Goal: Task Accomplishment & Management: Use online tool/utility

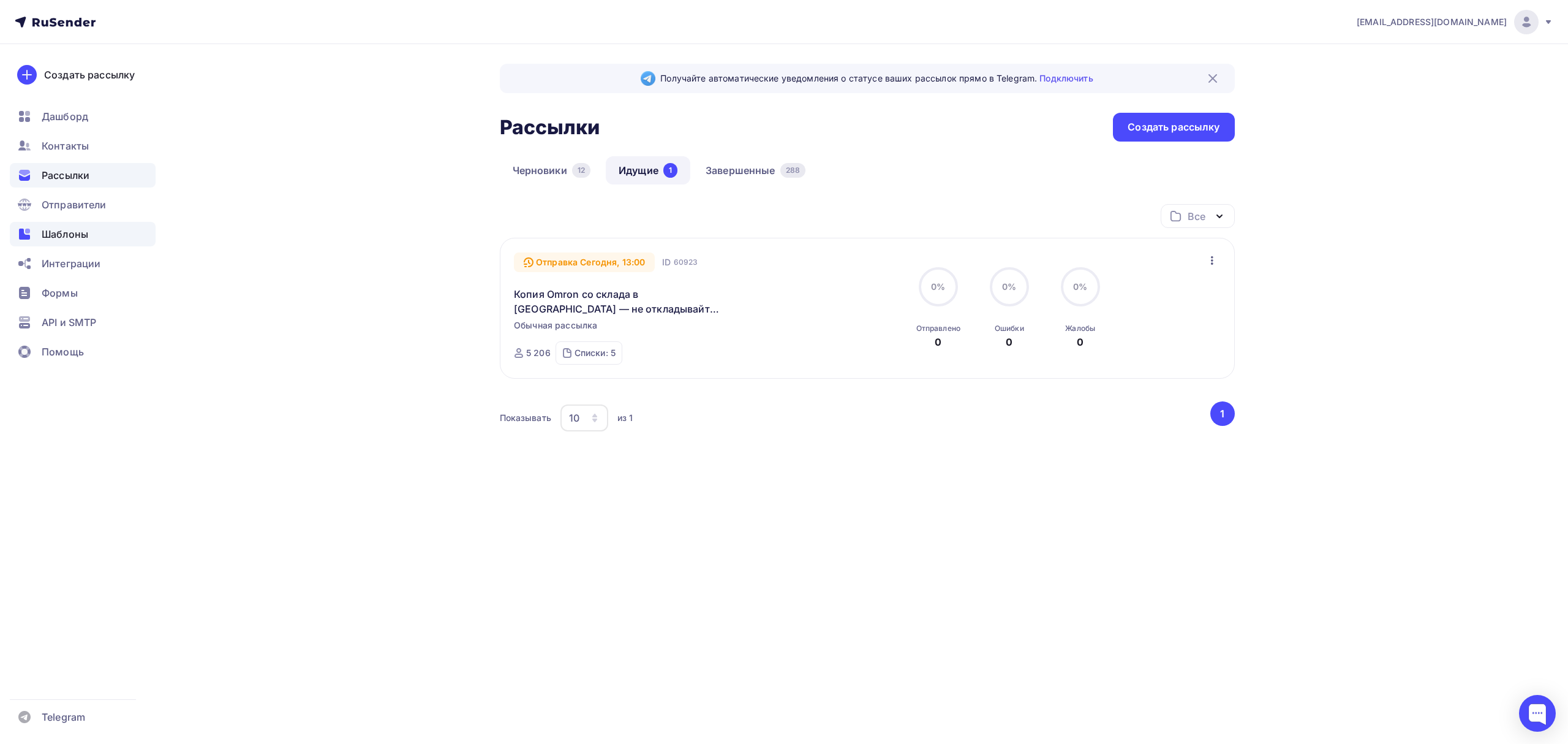
drag, startPoint x: 84, startPoint y: 241, endPoint x: 102, endPoint y: 233, distance: 19.7
click at [84, 241] on div "Шаблоны" at bounding box center [83, 234] width 146 height 24
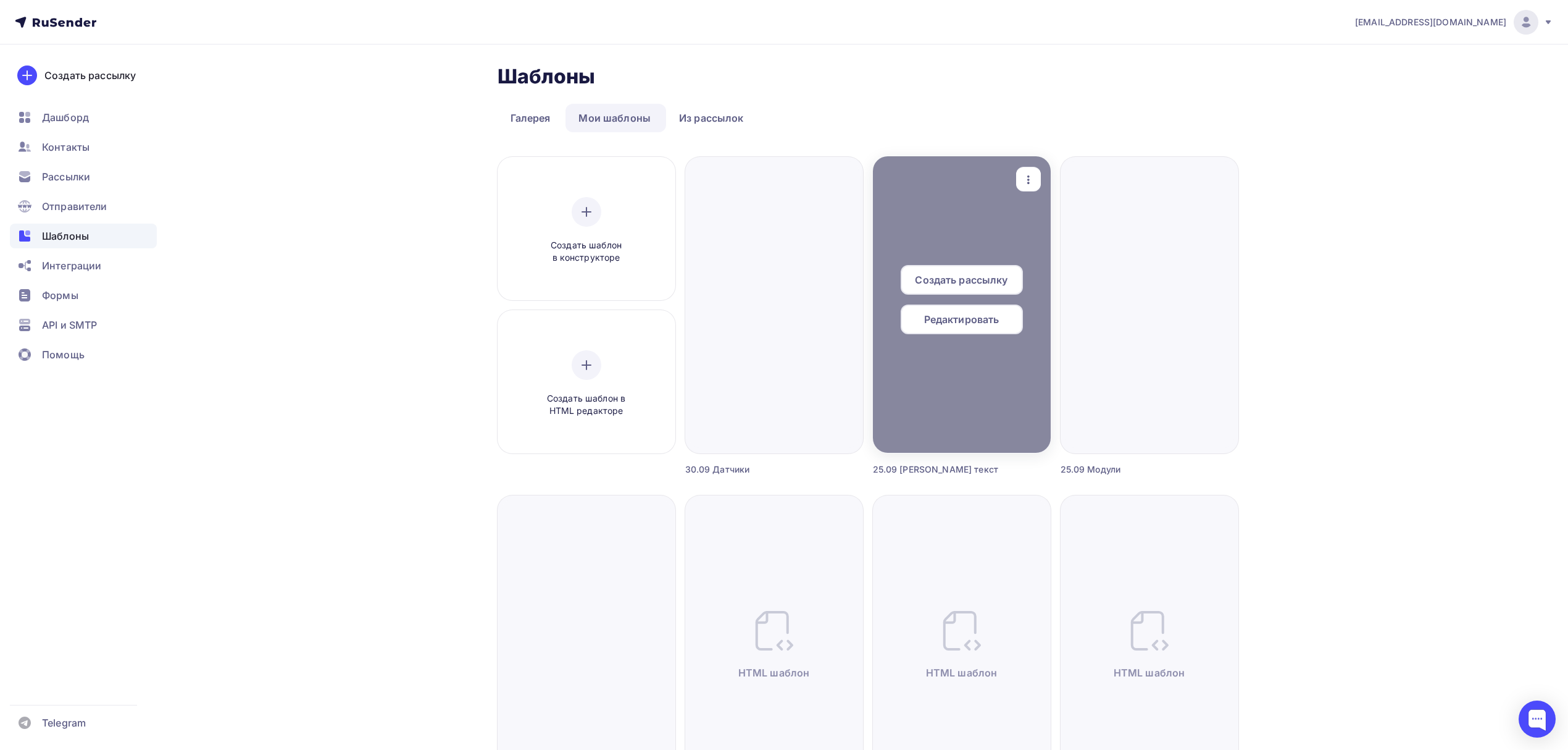
click at [981, 282] on span "Создать рассылку" at bounding box center [961, 280] width 93 height 15
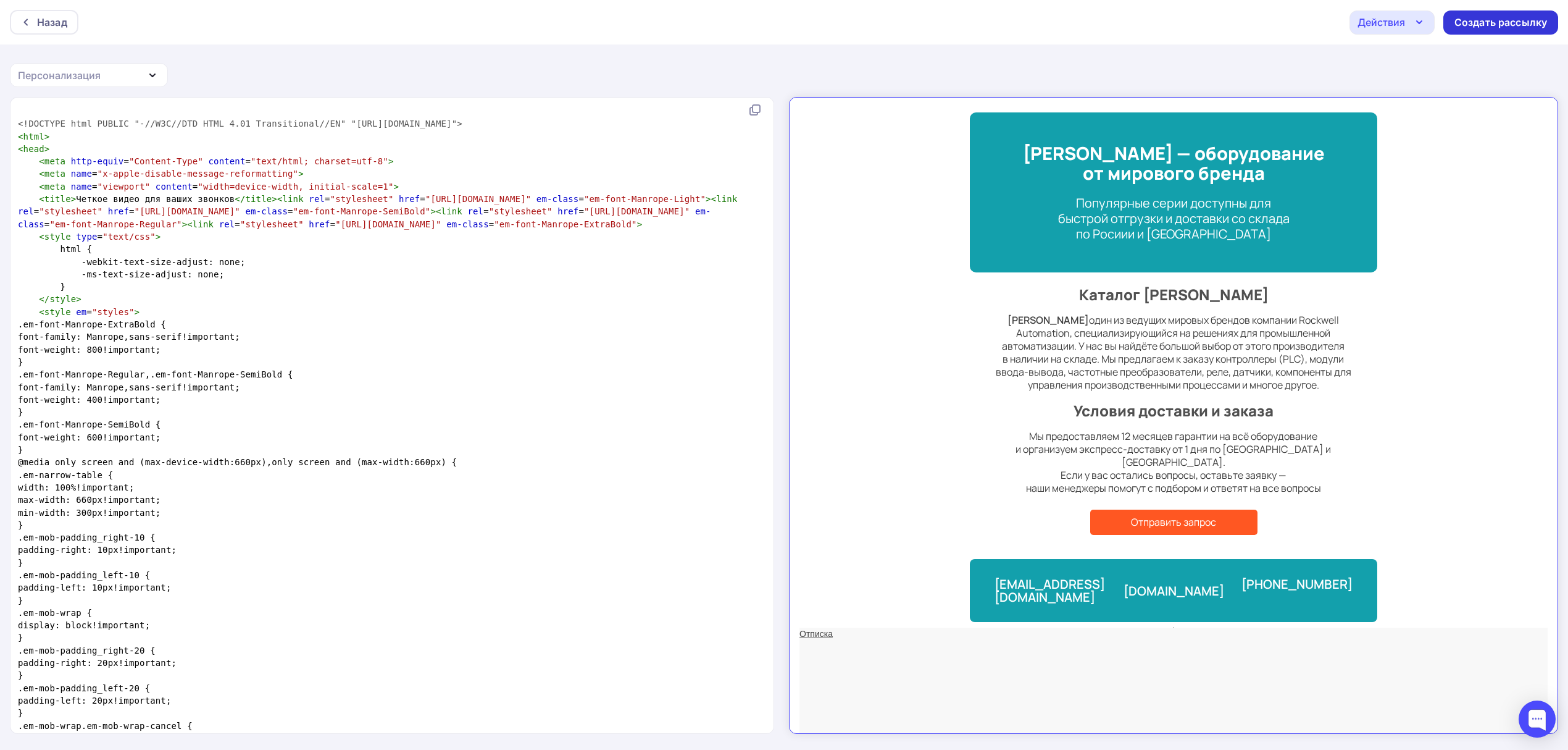
click at [1477, 26] on div "Создать рассылку" at bounding box center [1500, 22] width 93 height 14
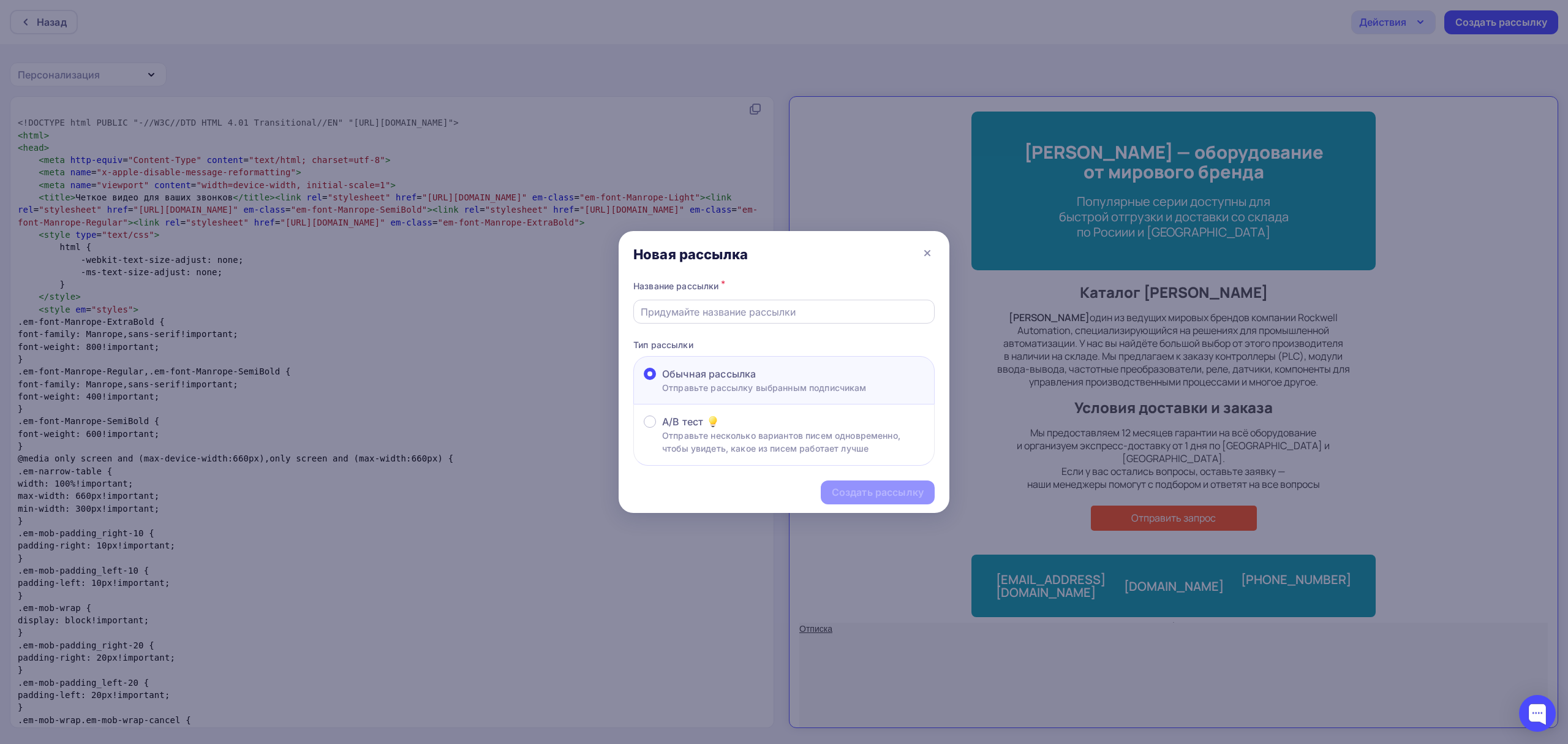
click at [765, 312] on input "text" at bounding box center [784, 312] width 287 height 15
paste input "Оборудование [PERSON_NAME] со склада: успейте заказать!"
type input "Оборудование [PERSON_NAME] со склада: успейте заказать!"
click at [855, 492] on div "Создать рассылку" at bounding box center [877, 492] width 92 height 14
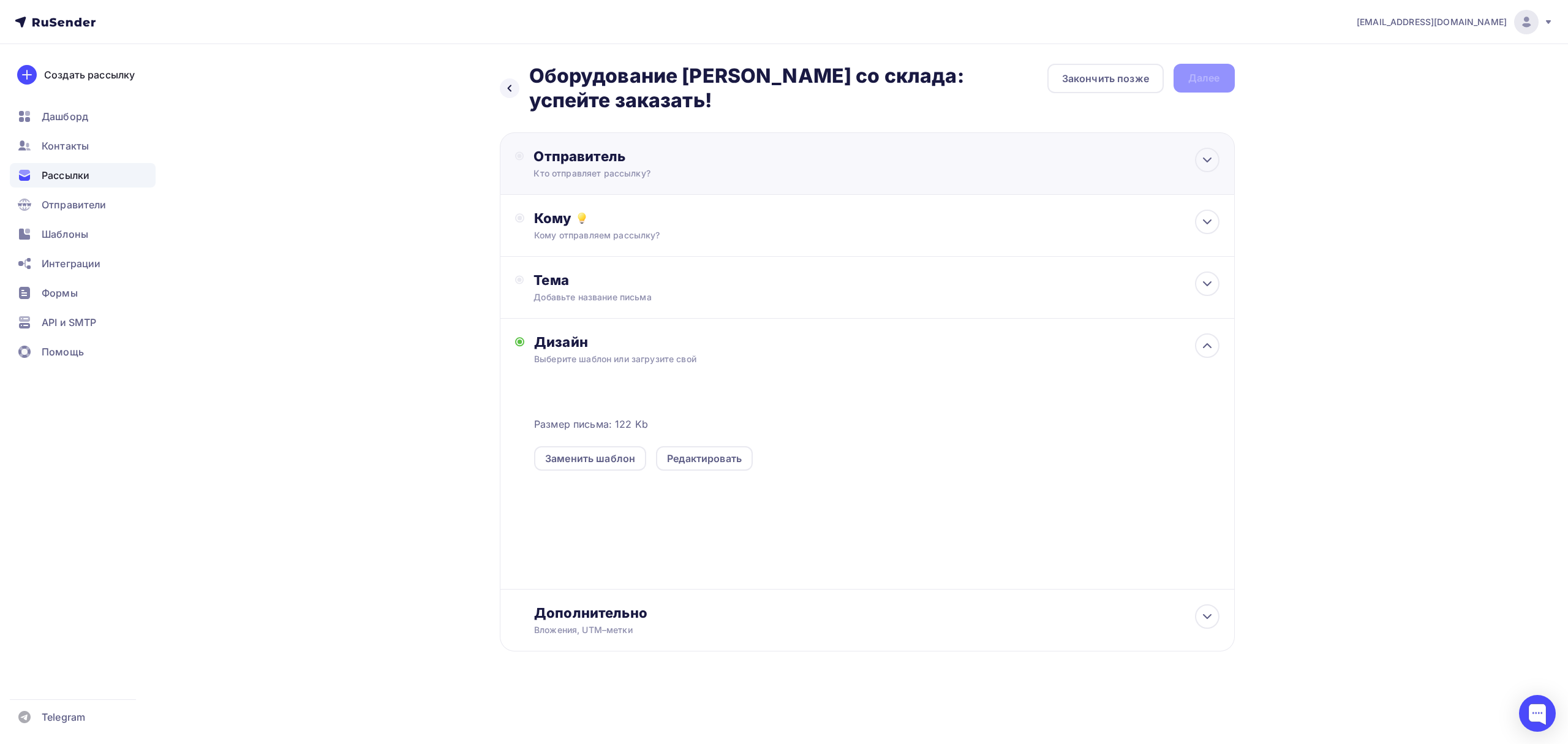
click at [535, 152] on div "Отправитель" at bounding box center [666, 156] width 265 height 17
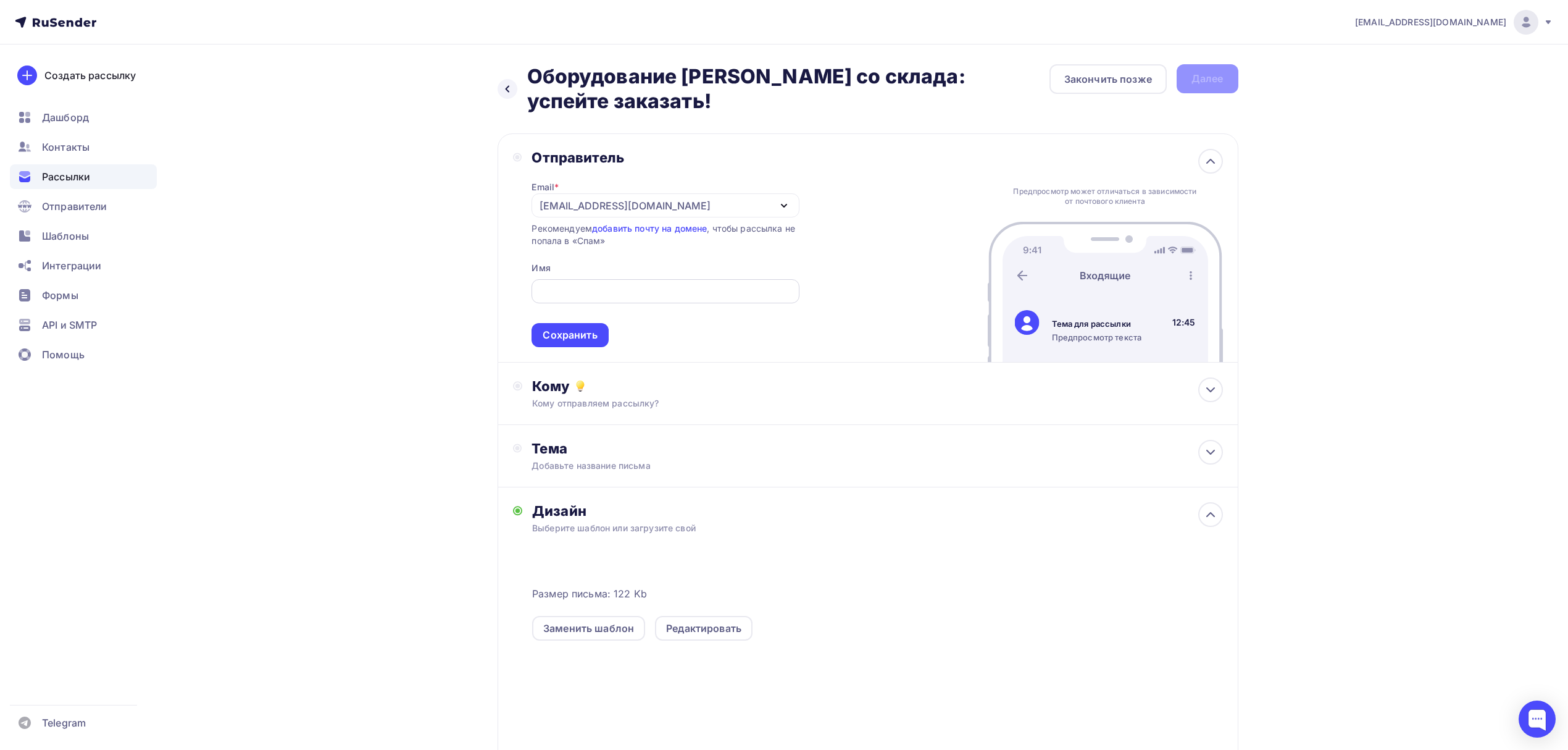
click at [627, 282] on div at bounding box center [664, 291] width 267 height 24
click at [640, 284] on input "text" at bounding box center [665, 291] width 253 height 15
type input "Олниса 24"
click at [586, 336] on div "Сохранить" at bounding box center [570, 334] width 55 height 14
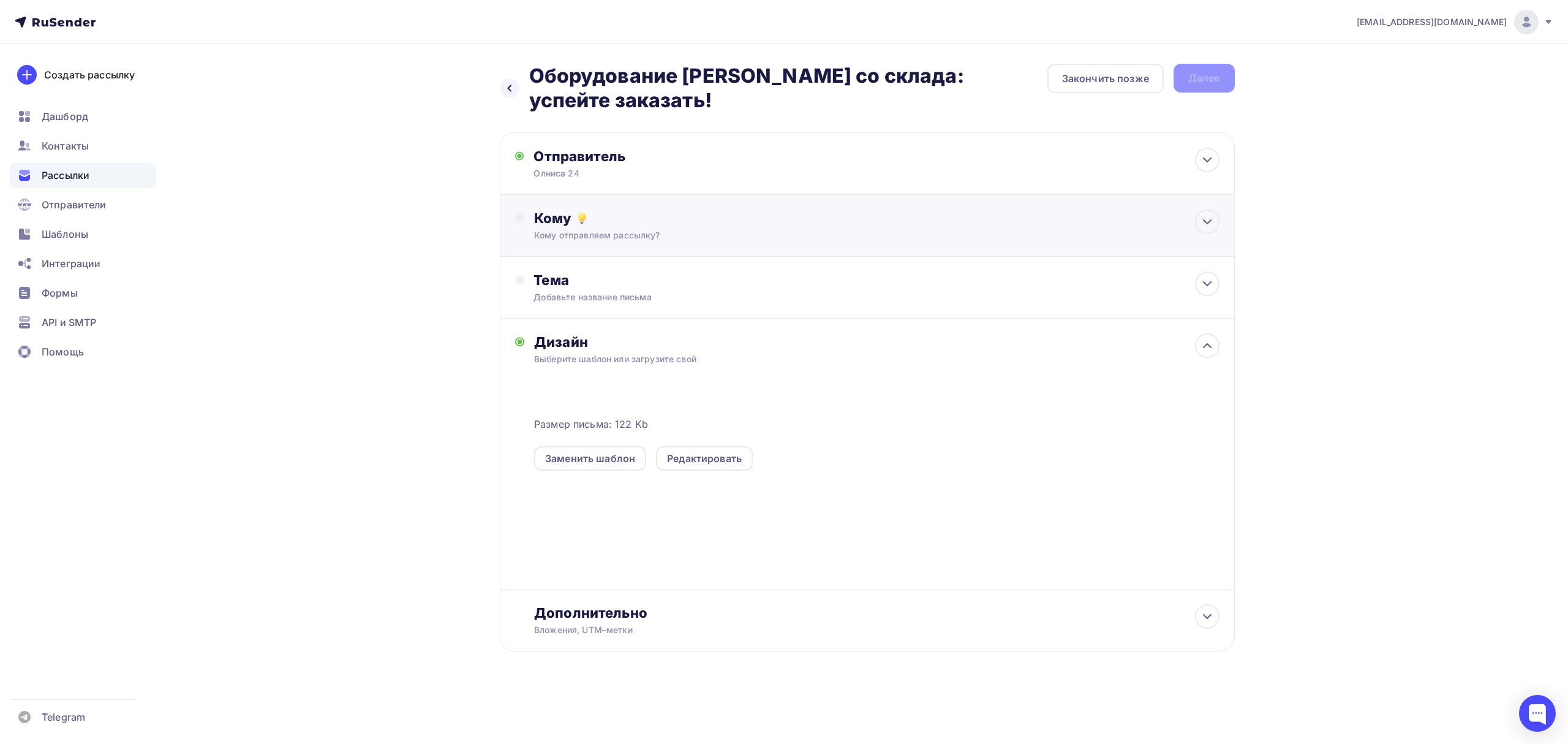
click at [677, 229] on div "Кому Кому отправляем рассылку? Списки получателей Выберите список Все списки id…" at bounding box center [876, 225] width 685 height 32
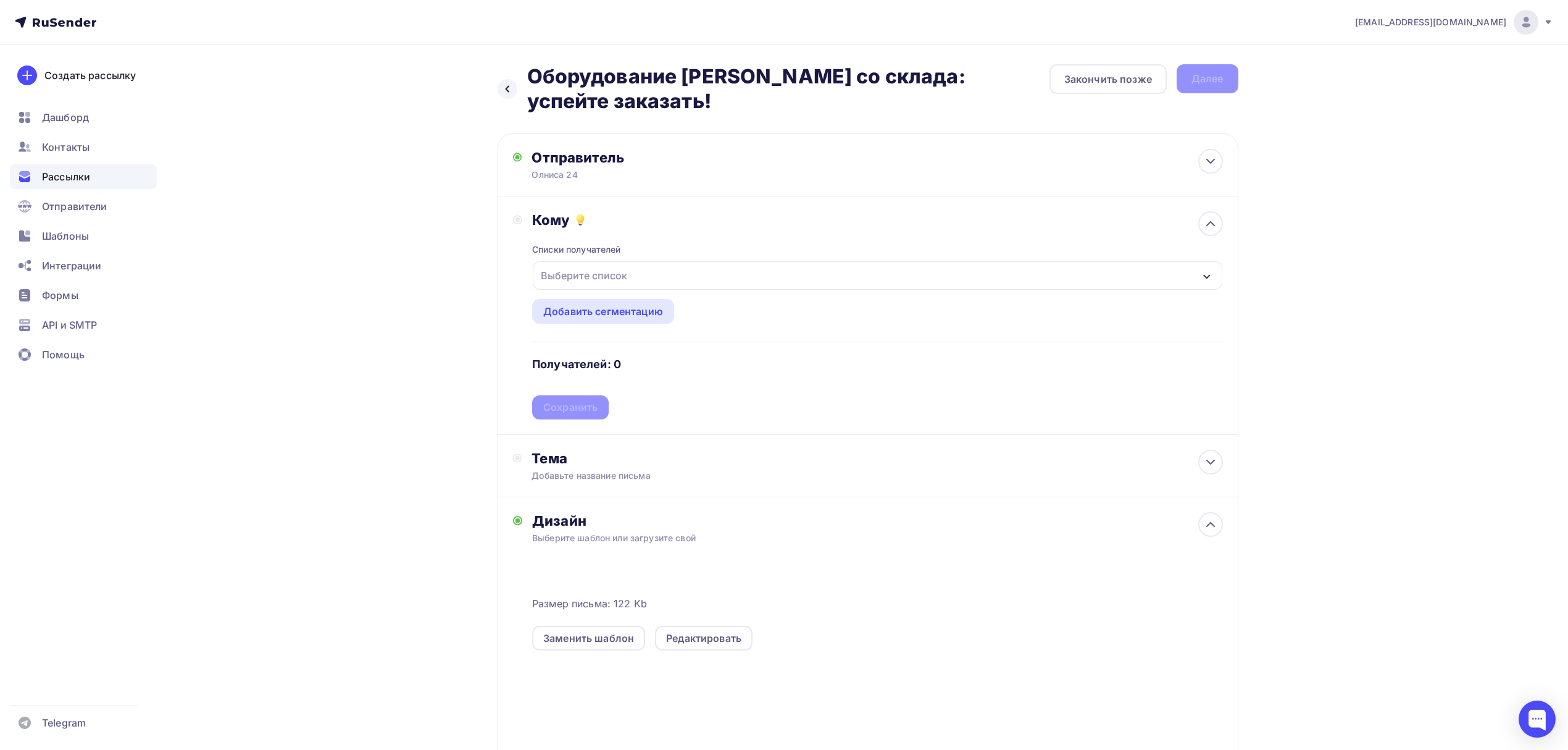
click at [635, 272] on div "Выберите список" at bounding box center [877, 275] width 689 height 29
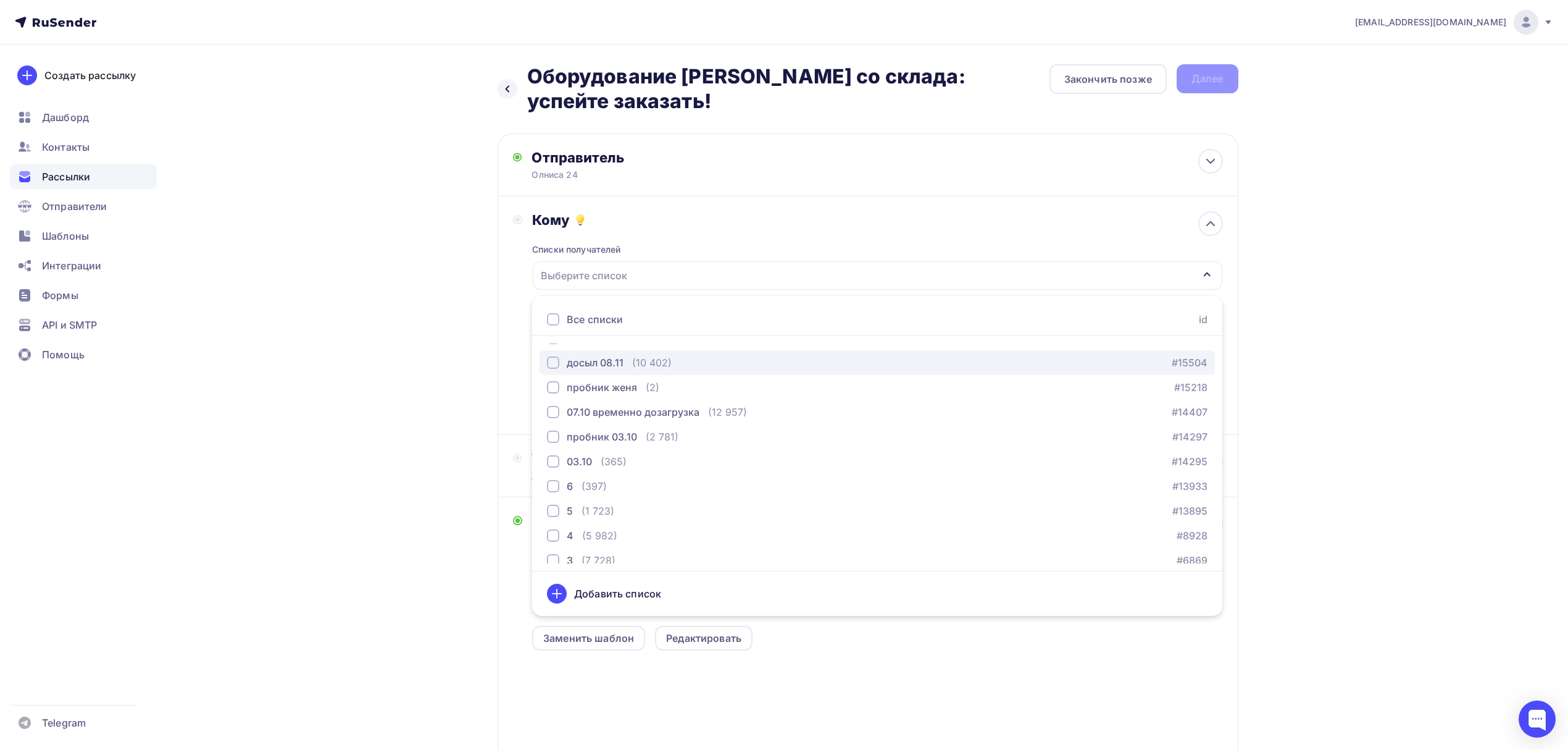
scroll to position [200, 0]
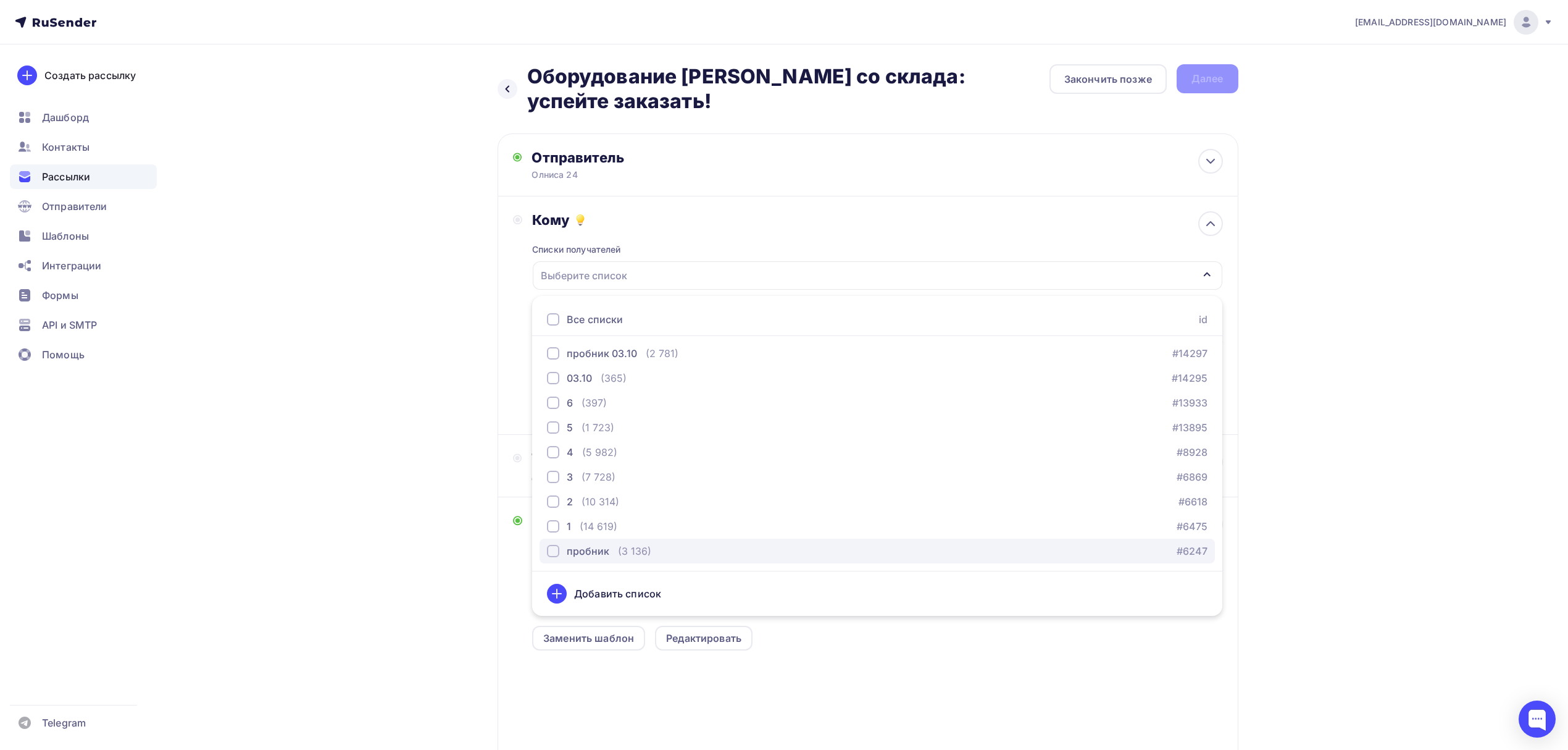
click at [623, 550] on div "(3 136)" at bounding box center [635, 551] width 33 height 15
click at [615, 524] on div "(14 619)" at bounding box center [599, 526] width 38 height 15
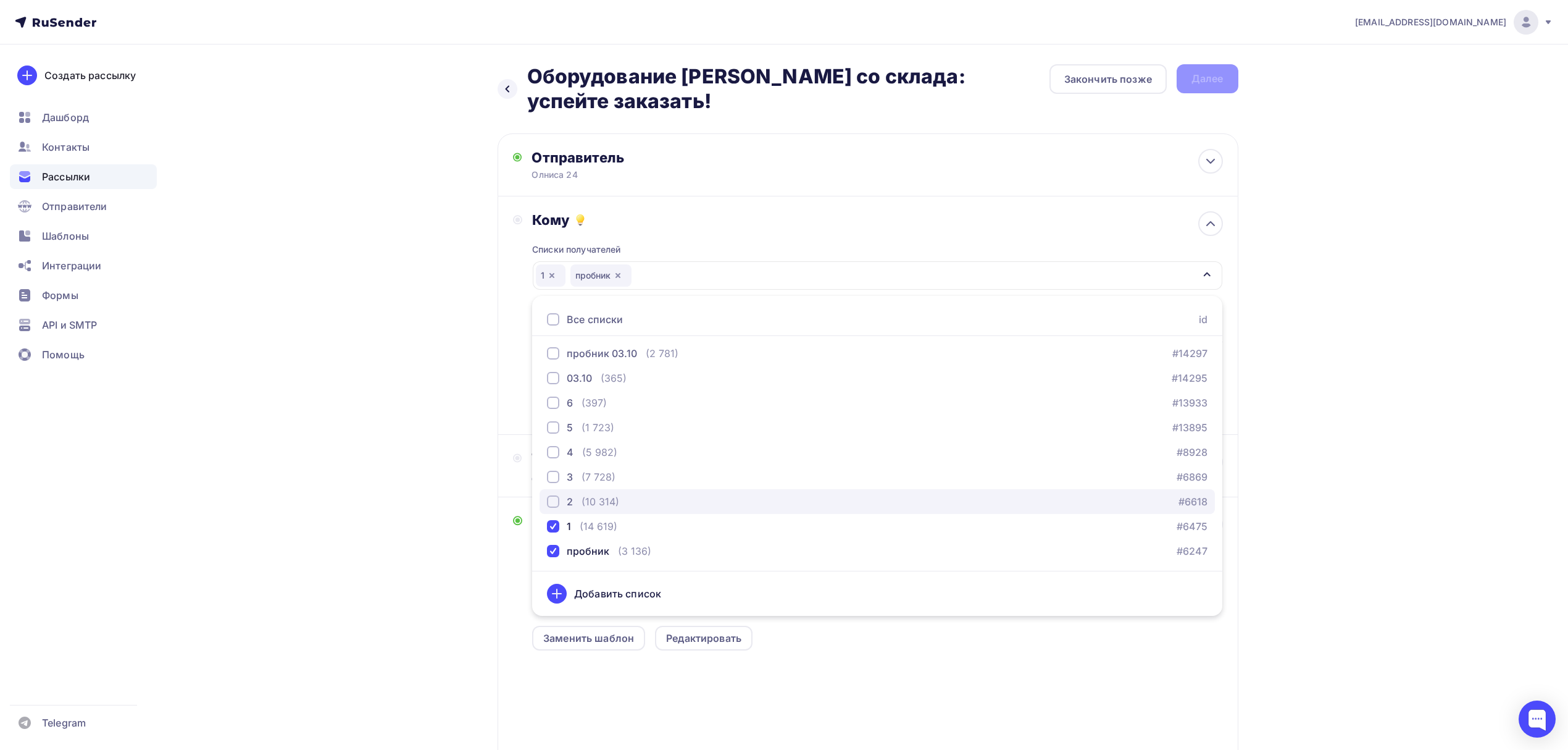
click at [619, 500] on div "2 (10 314) #6618" at bounding box center [877, 502] width 660 height 15
click at [616, 470] on div "3 (7 728) #6869" at bounding box center [877, 477] width 660 height 15
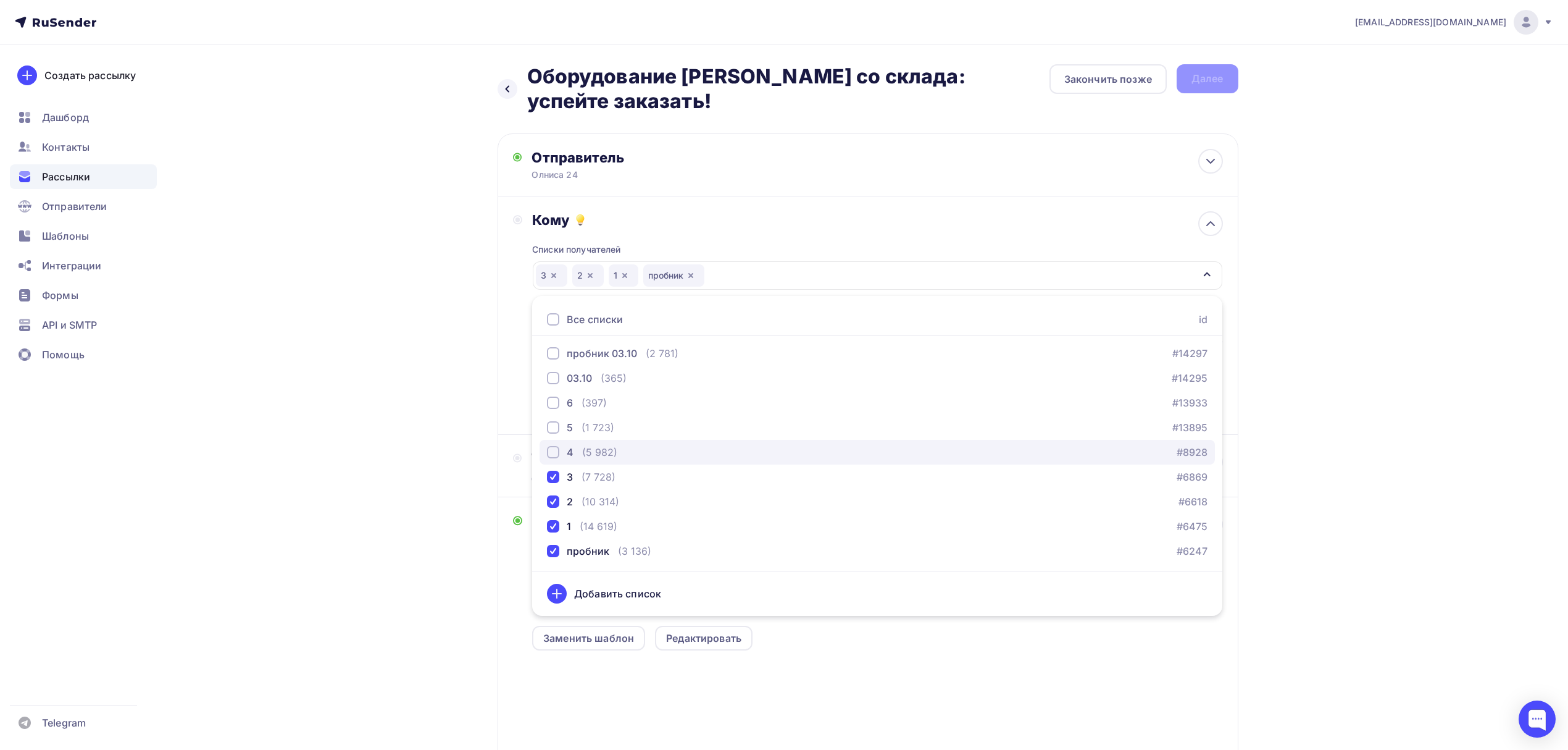
click at [615, 446] on div "(5 982)" at bounding box center [599, 452] width 35 height 15
click at [615, 421] on div "5 (1 723) #13895" at bounding box center [877, 427] width 660 height 15
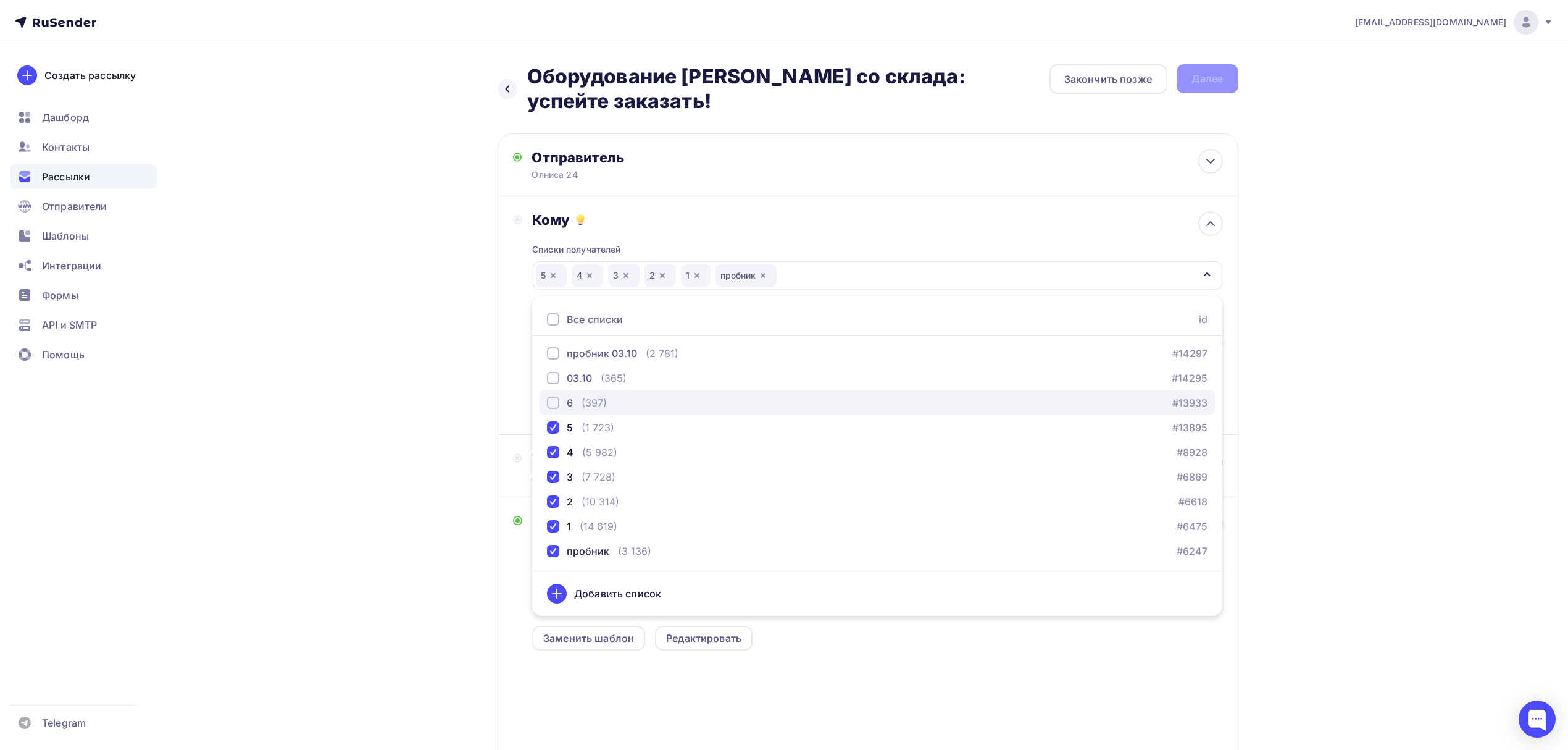
click at [613, 403] on div "6 (397) #13933" at bounding box center [877, 402] width 660 height 15
click at [619, 371] on div "(365)" at bounding box center [613, 378] width 26 height 15
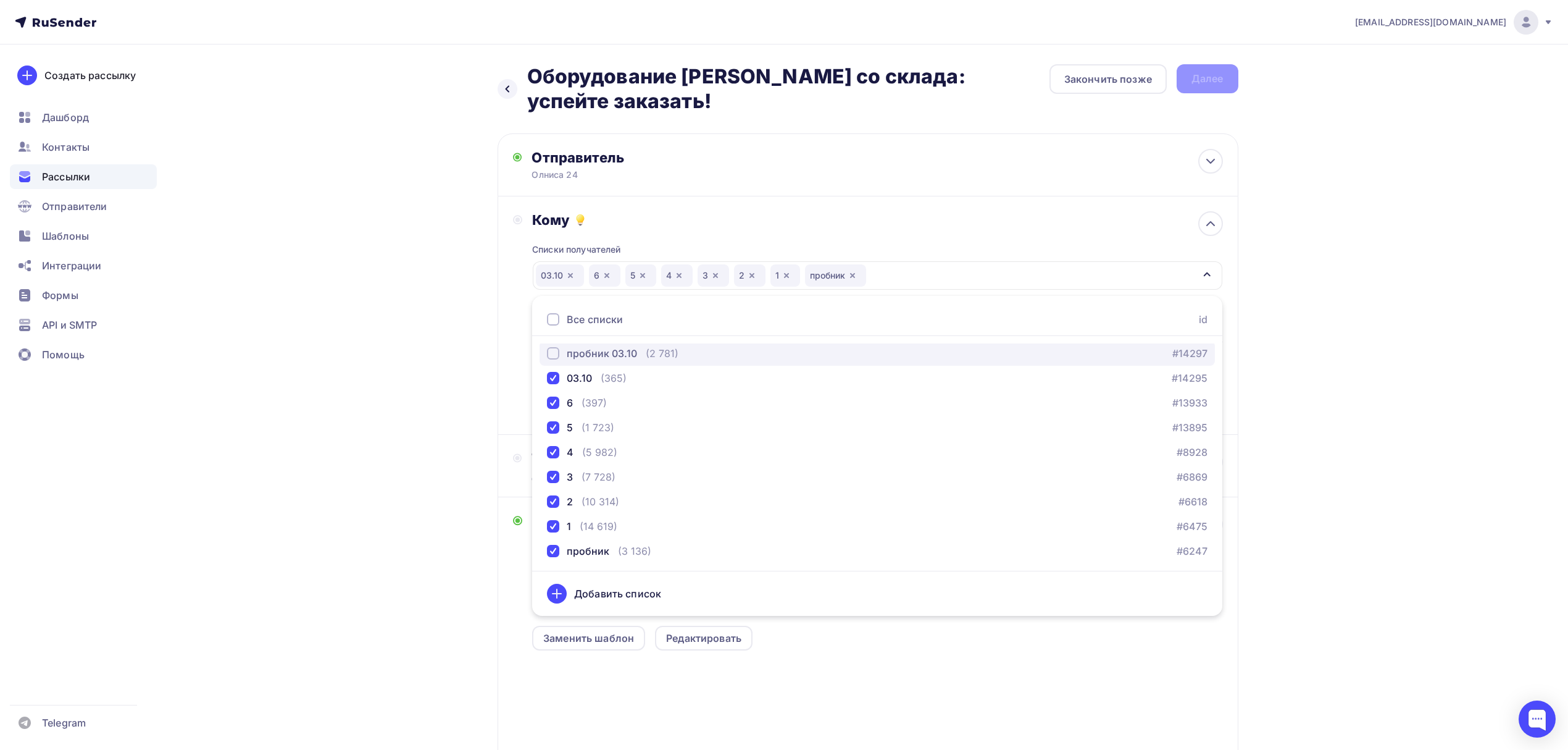
click at [621, 360] on div "пробник 03.10" at bounding box center [602, 353] width 71 height 15
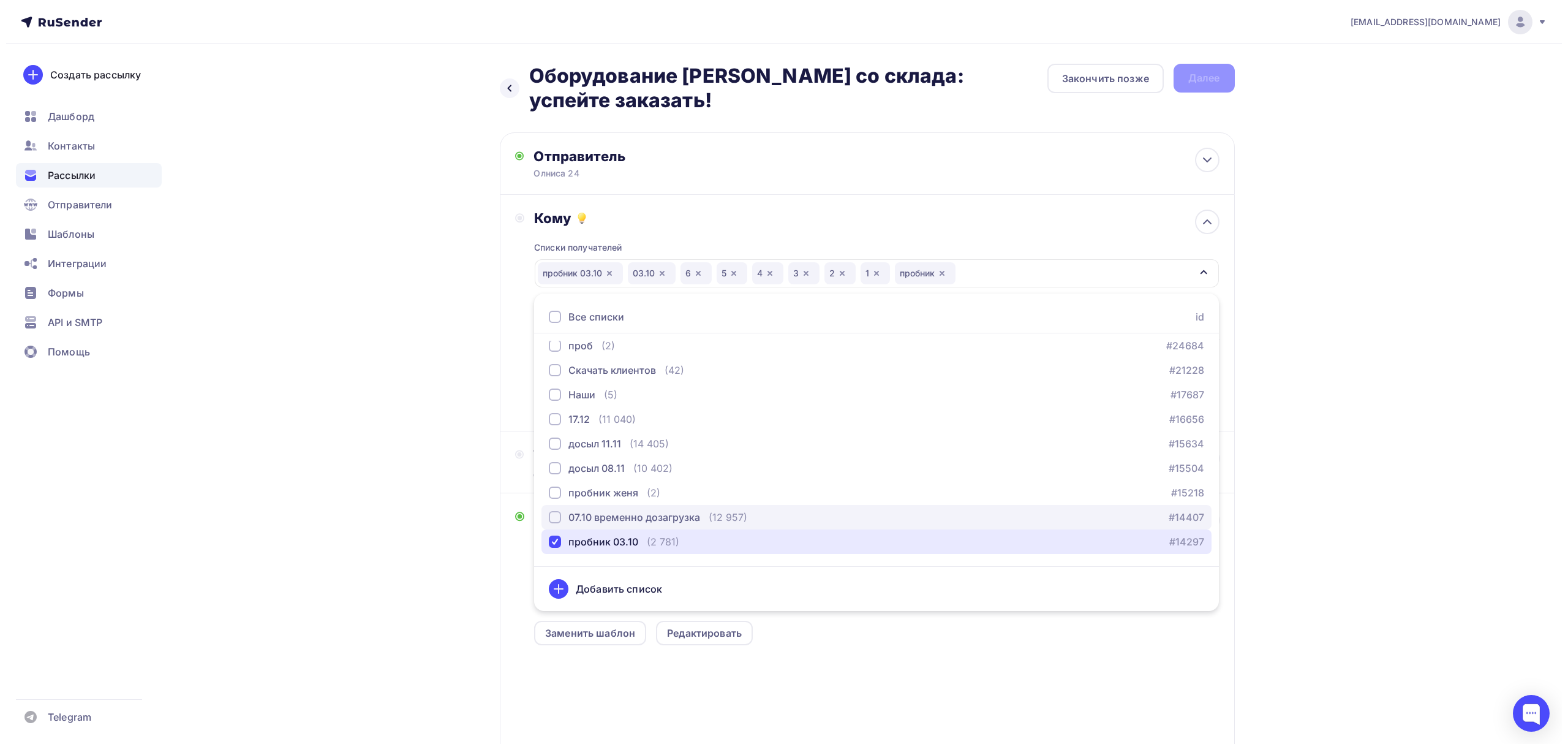
scroll to position [0, 0]
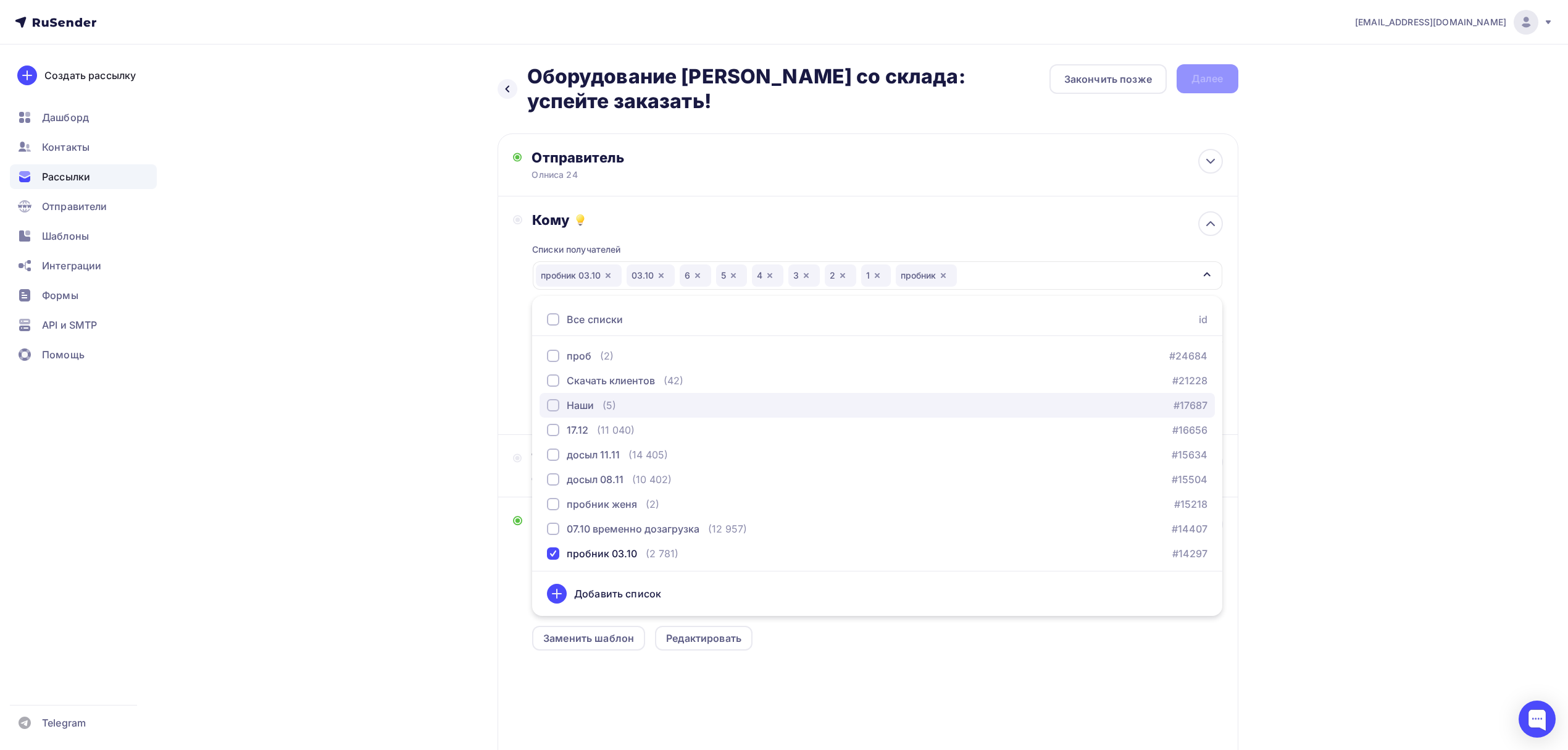
click at [601, 408] on div "Наши (5)" at bounding box center [581, 405] width 69 height 15
click at [310, 374] on div "Назад Оборудование [PERSON_NAME] со склада: успейте заказать! Оборудование [PER…" at bounding box center [784, 478] width 1012 height 868
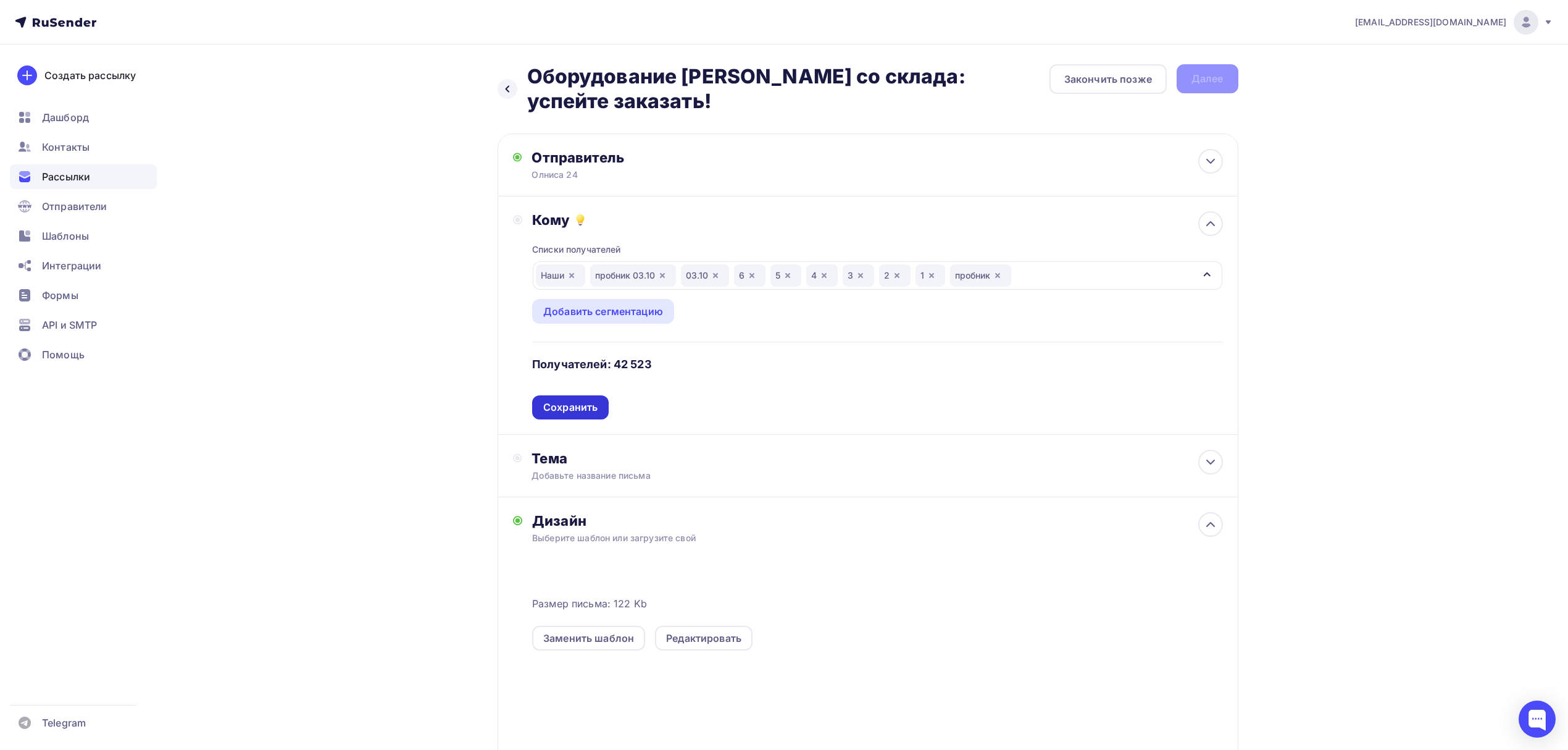
click at [572, 413] on div "Сохранить" at bounding box center [571, 407] width 55 height 14
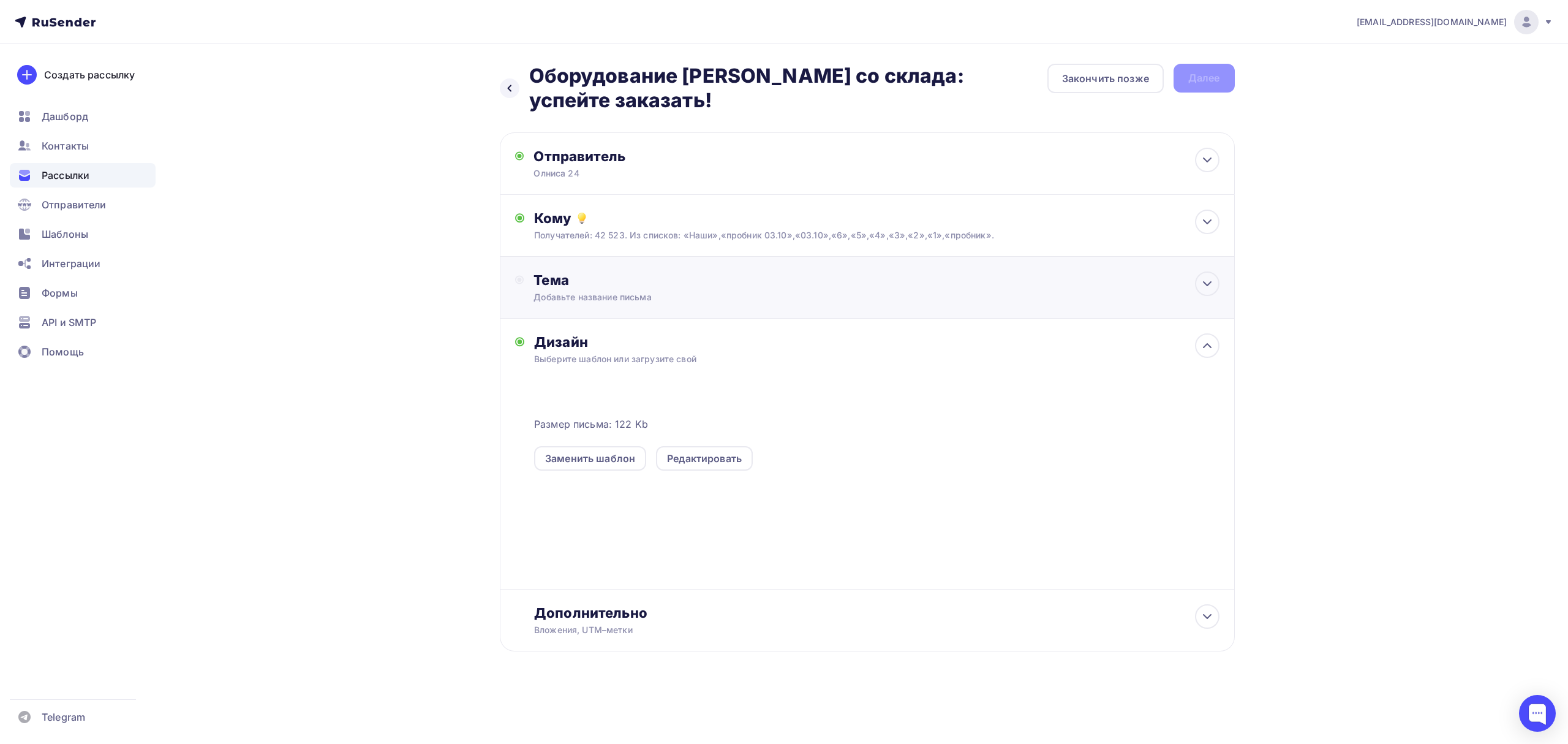
click at [657, 282] on div "Тема" at bounding box center [655, 280] width 242 height 17
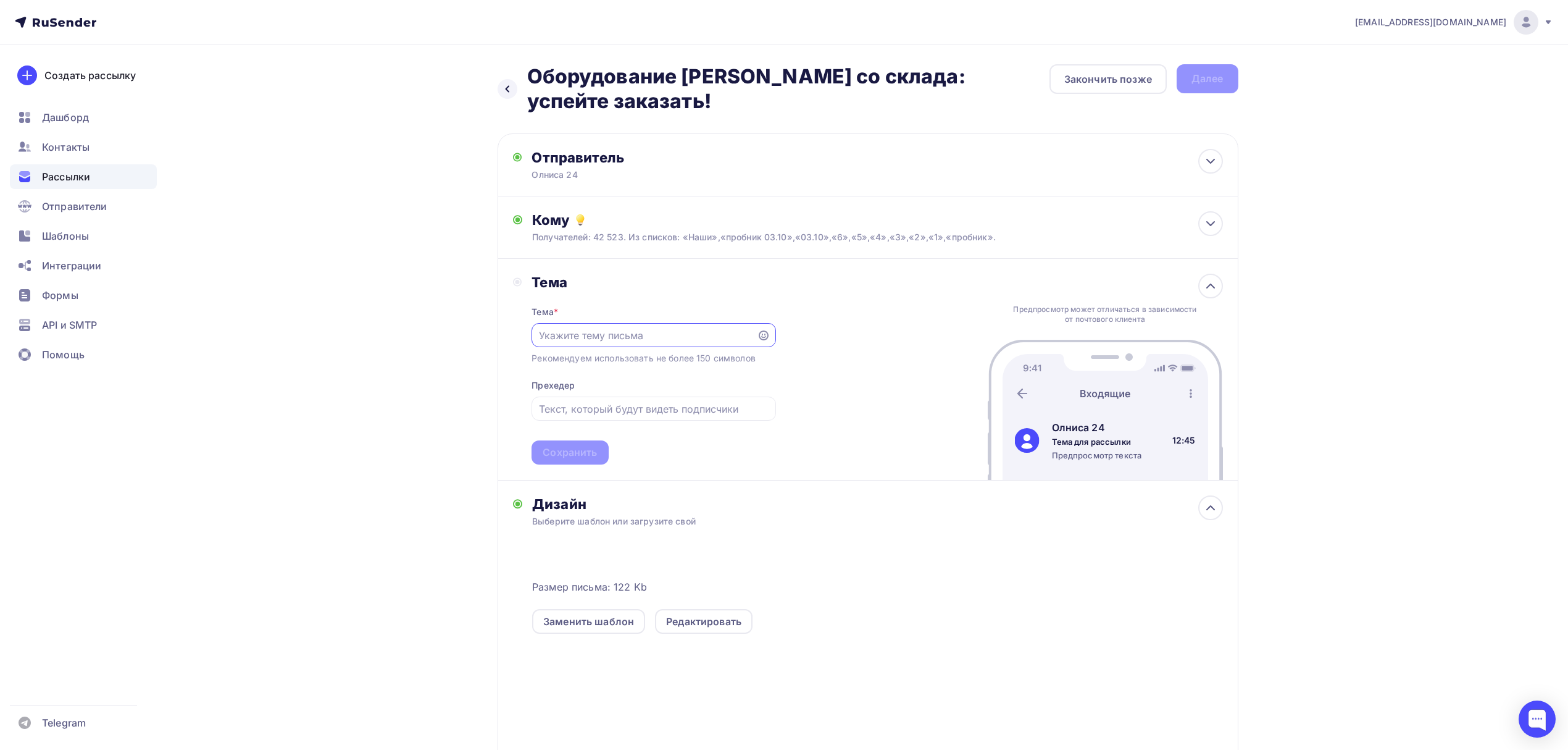
scroll to position [1, 0]
paste input "Оборудование [PERSON_NAME] со склада: успейте заказать!"
type input "Оборудование [PERSON_NAME] со склада: успейте заказать!"
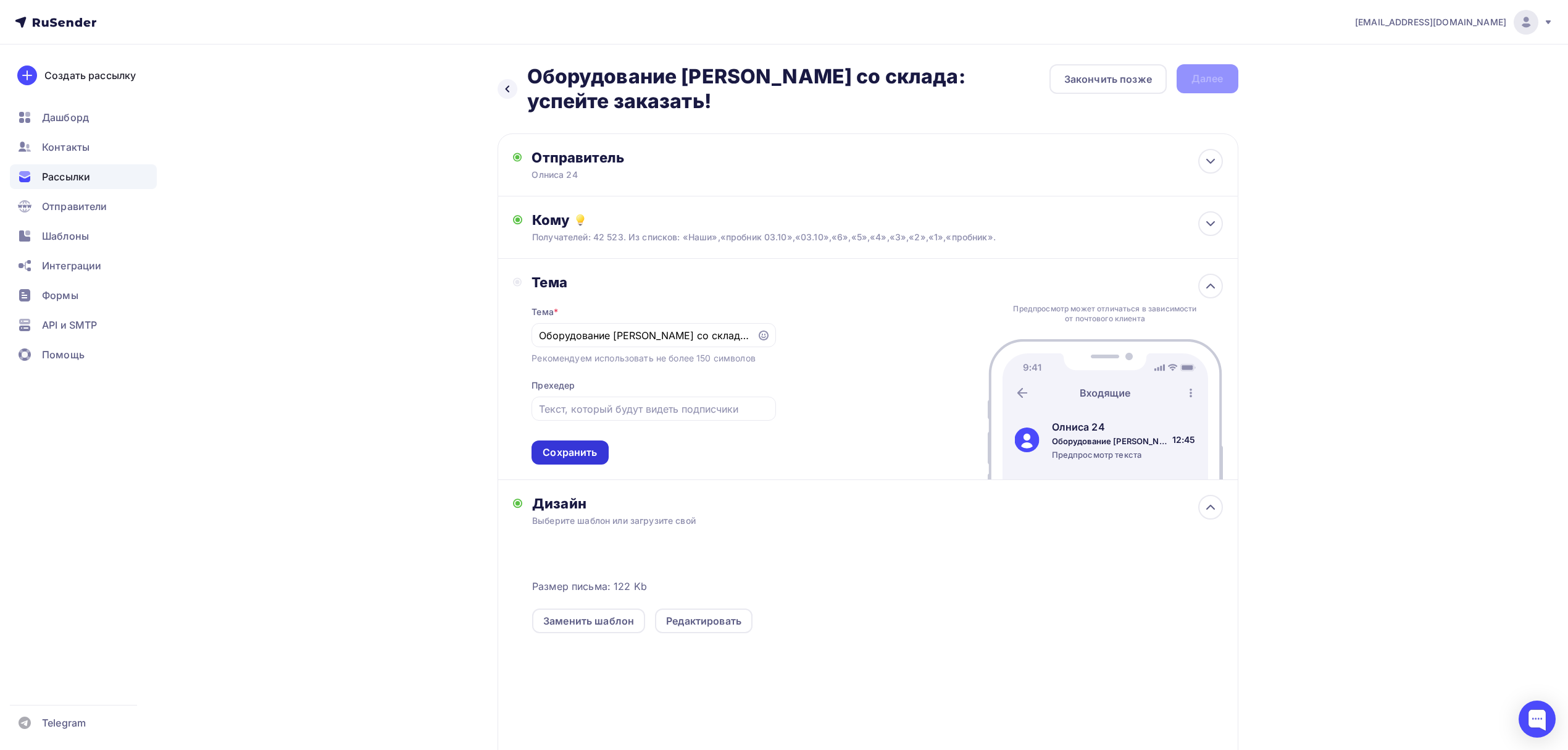
click at [589, 448] on div "Сохранить" at bounding box center [570, 452] width 55 height 14
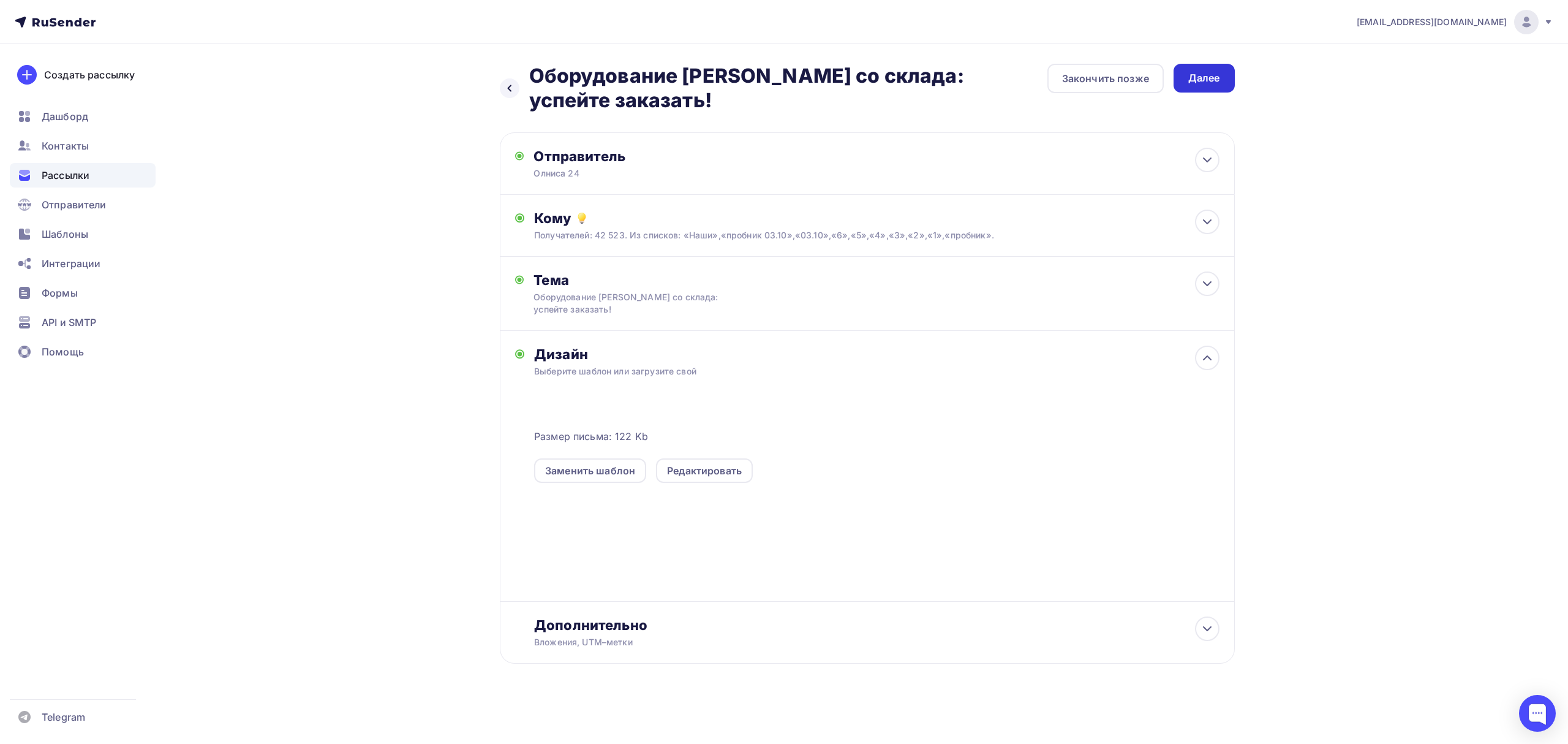
click at [1192, 84] on div "Далее" at bounding box center [1204, 78] width 32 height 14
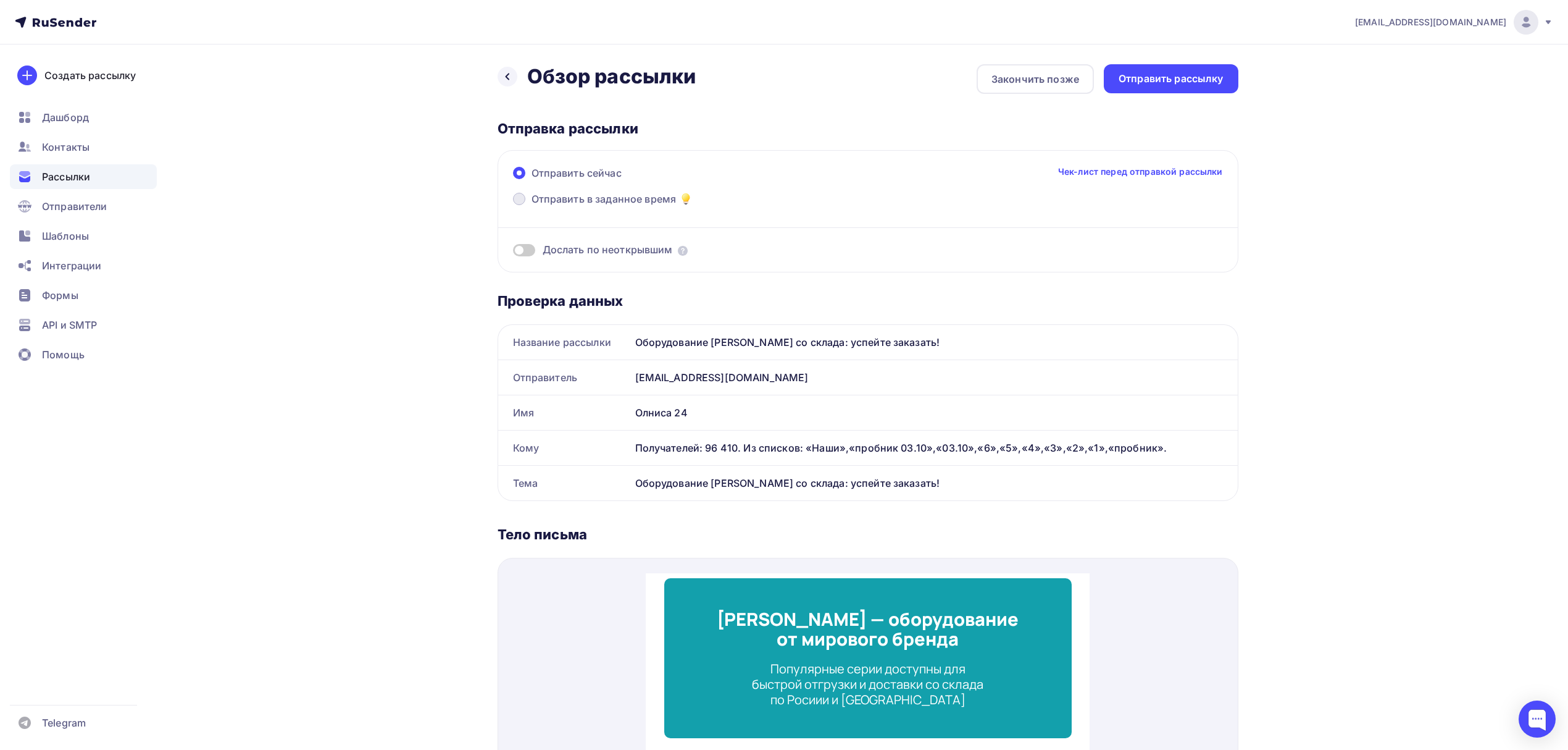
click at [616, 201] on span "Отправить в заданное время" at bounding box center [604, 198] width 145 height 15
click at [531, 206] on input "Отправить в заданное время" at bounding box center [531, 206] width 0 height 0
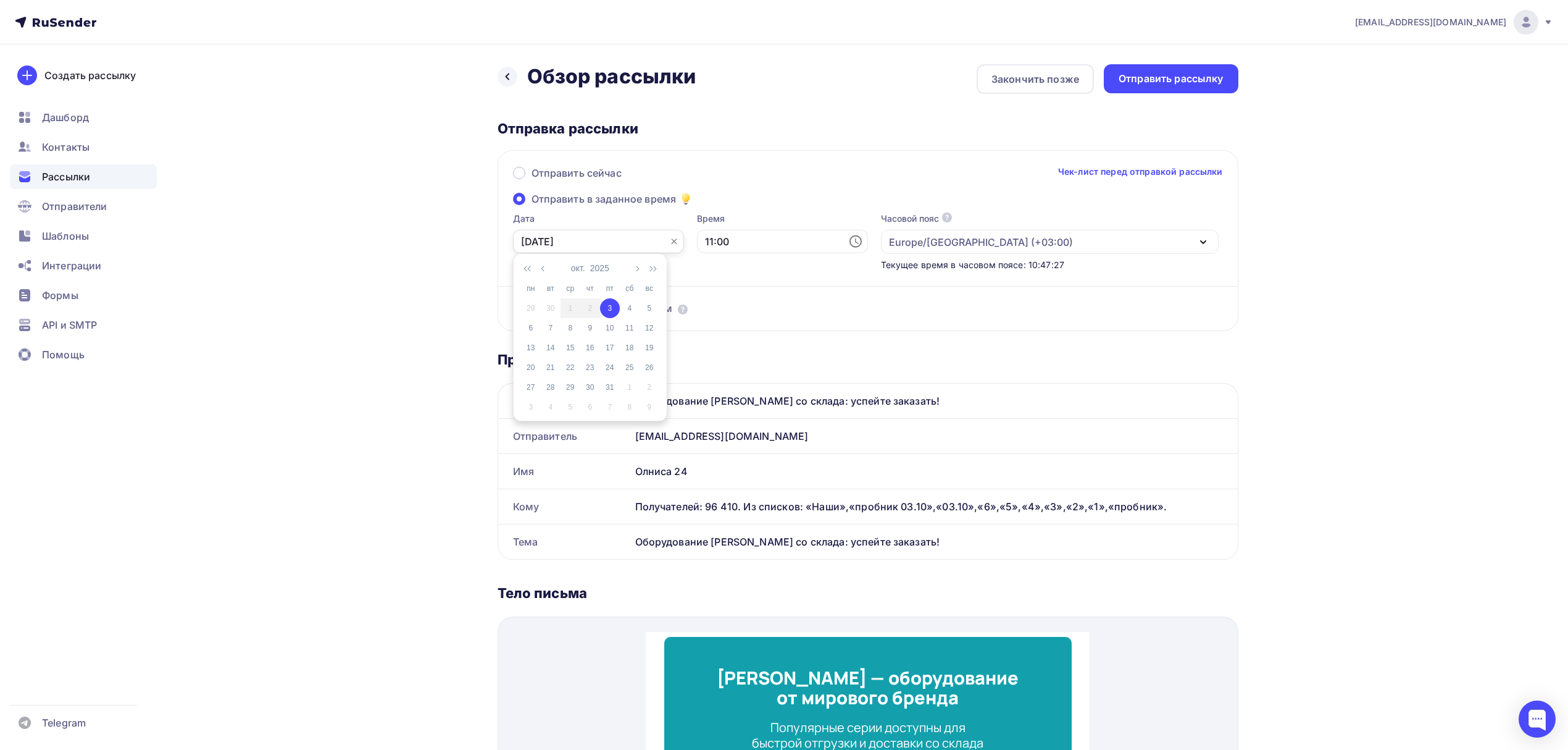
click at [600, 238] on input "[DATE]" at bounding box center [598, 241] width 171 height 23
drag, startPoint x: 609, startPoint y: 302, endPoint x: 738, endPoint y: 258, distance: 136.3
click at [610, 302] on div "3" at bounding box center [610, 308] width 20 height 11
click at [1165, 77] on div "Отправить рассылку" at bounding box center [1171, 79] width 105 height 14
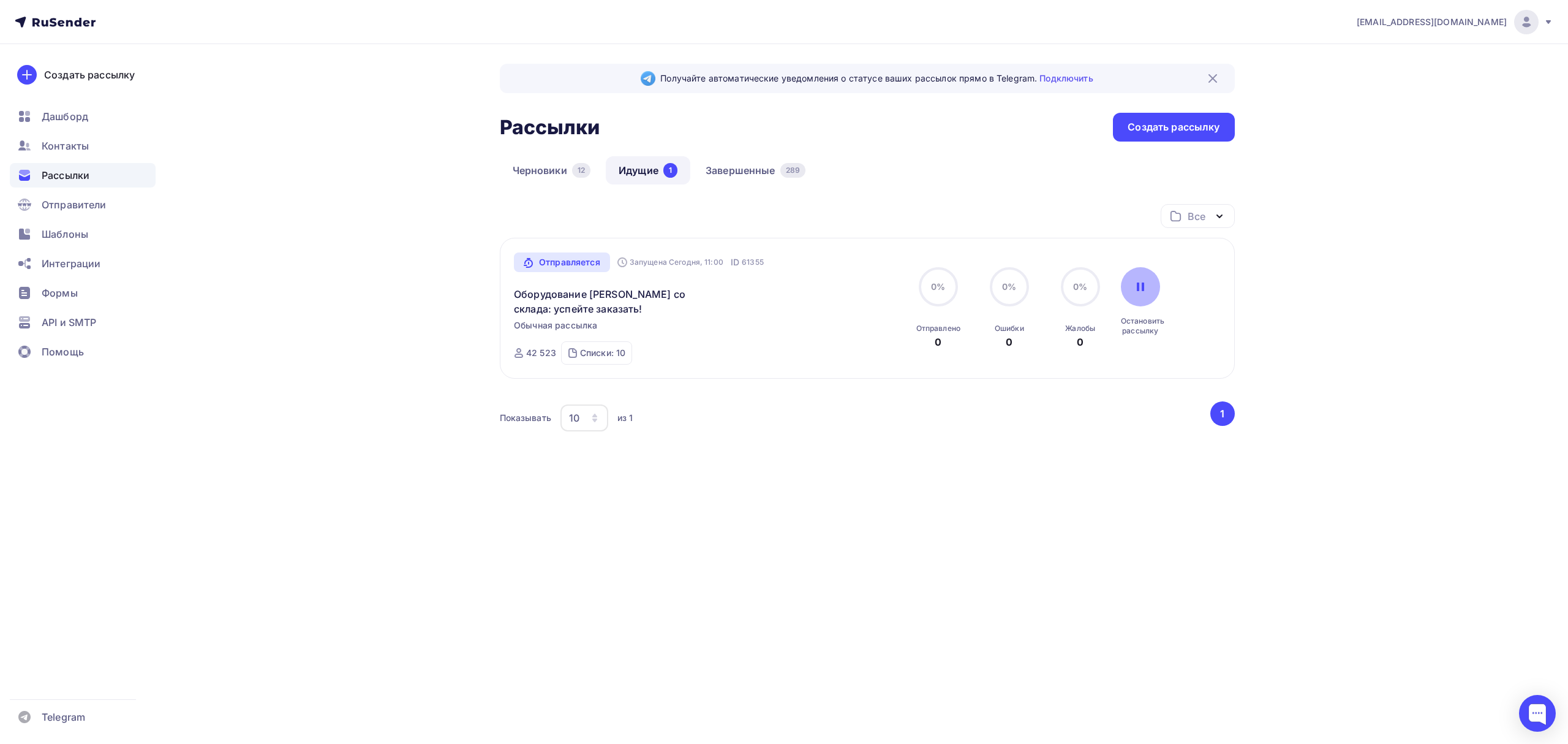
click at [1133, 290] on div at bounding box center [1140, 286] width 39 height 39
click at [593, 293] on link "Оборудование [PERSON_NAME] со склада: успейте заказать!" at bounding box center [619, 301] width 210 height 30
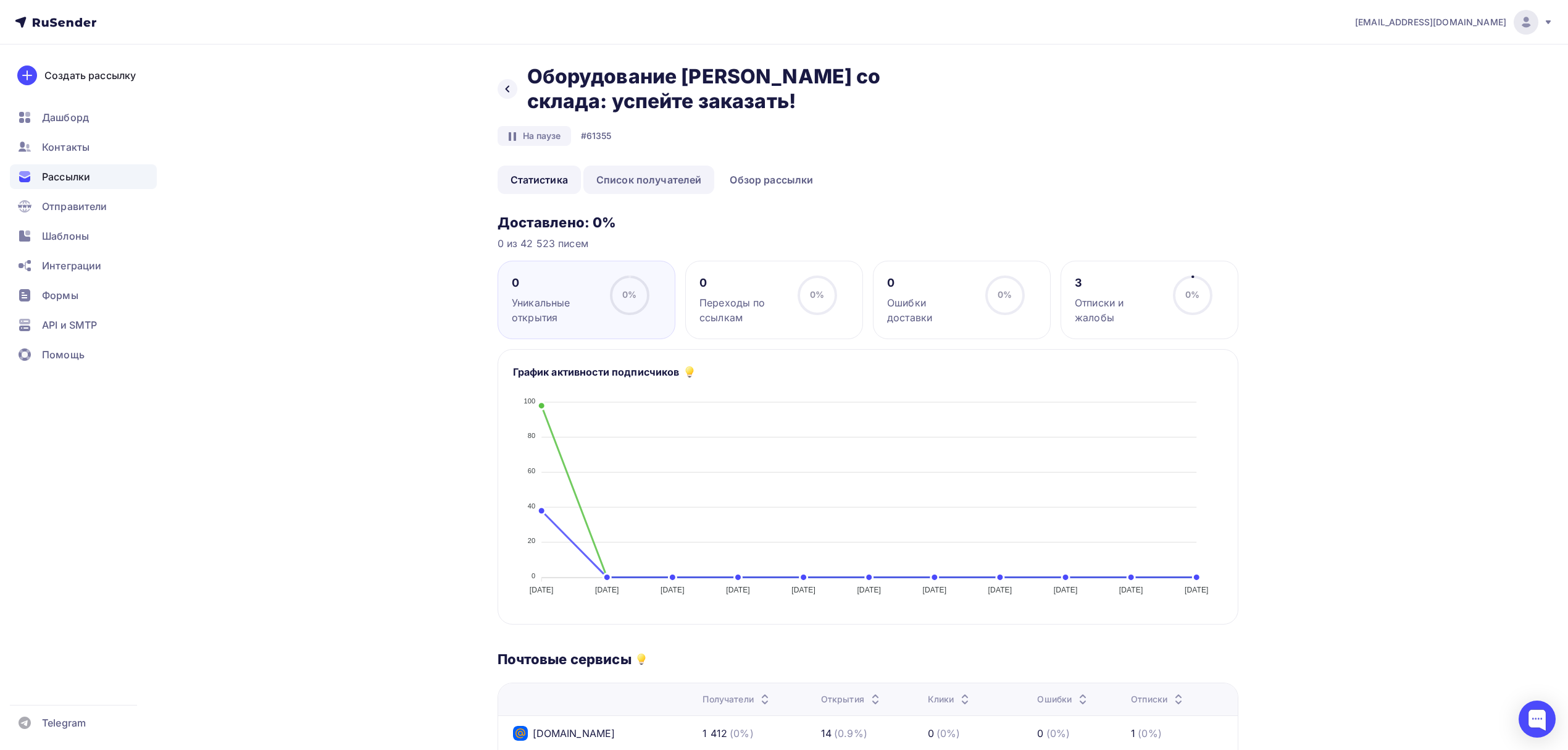
click at [623, 184] on link "Список получателей" at bounding box center [649, 179] width 131 height 29
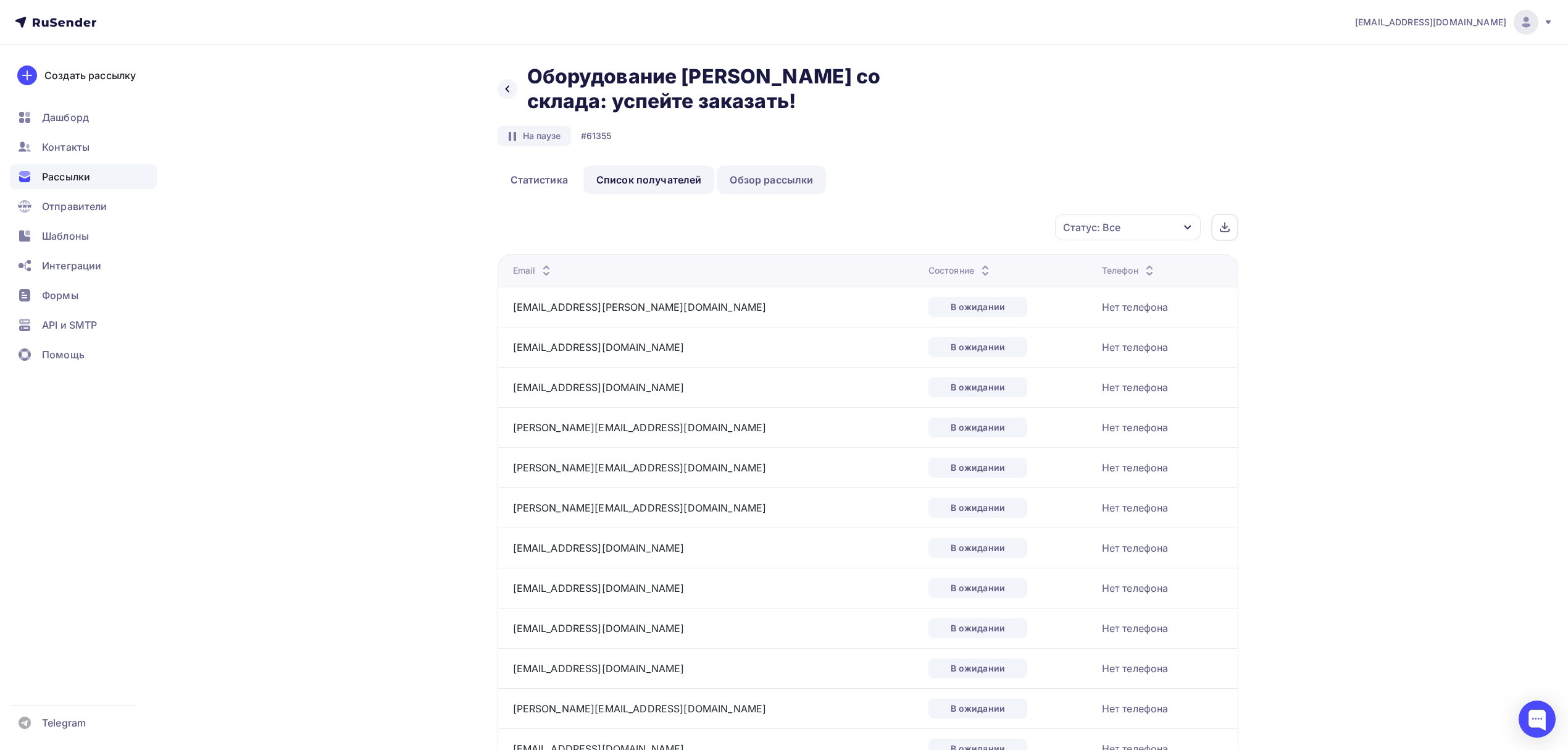
click at [756, 176] on link "Обзор рассылки" at bounding box center [771, 179] width 109 height 29
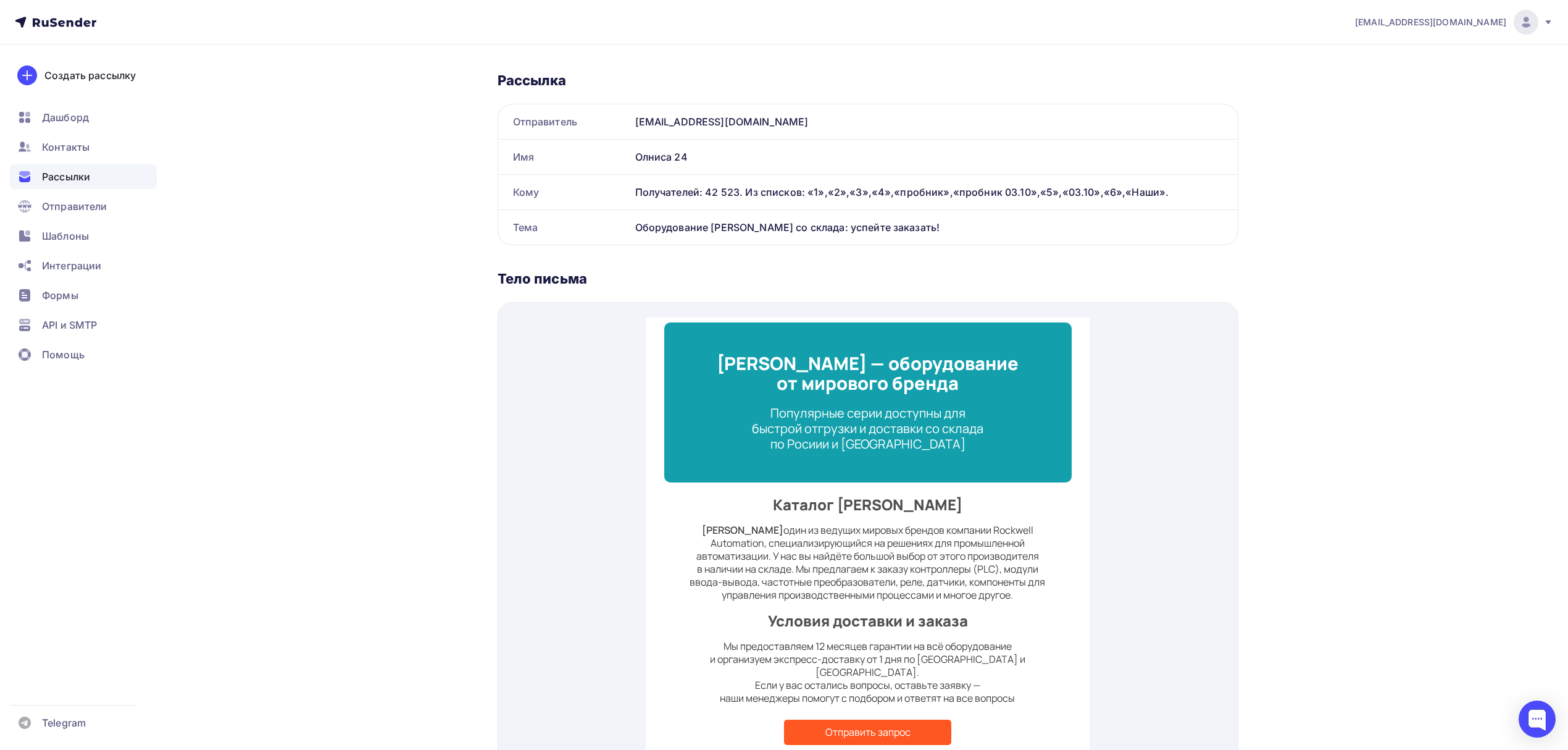
scroll to position [165, 0]
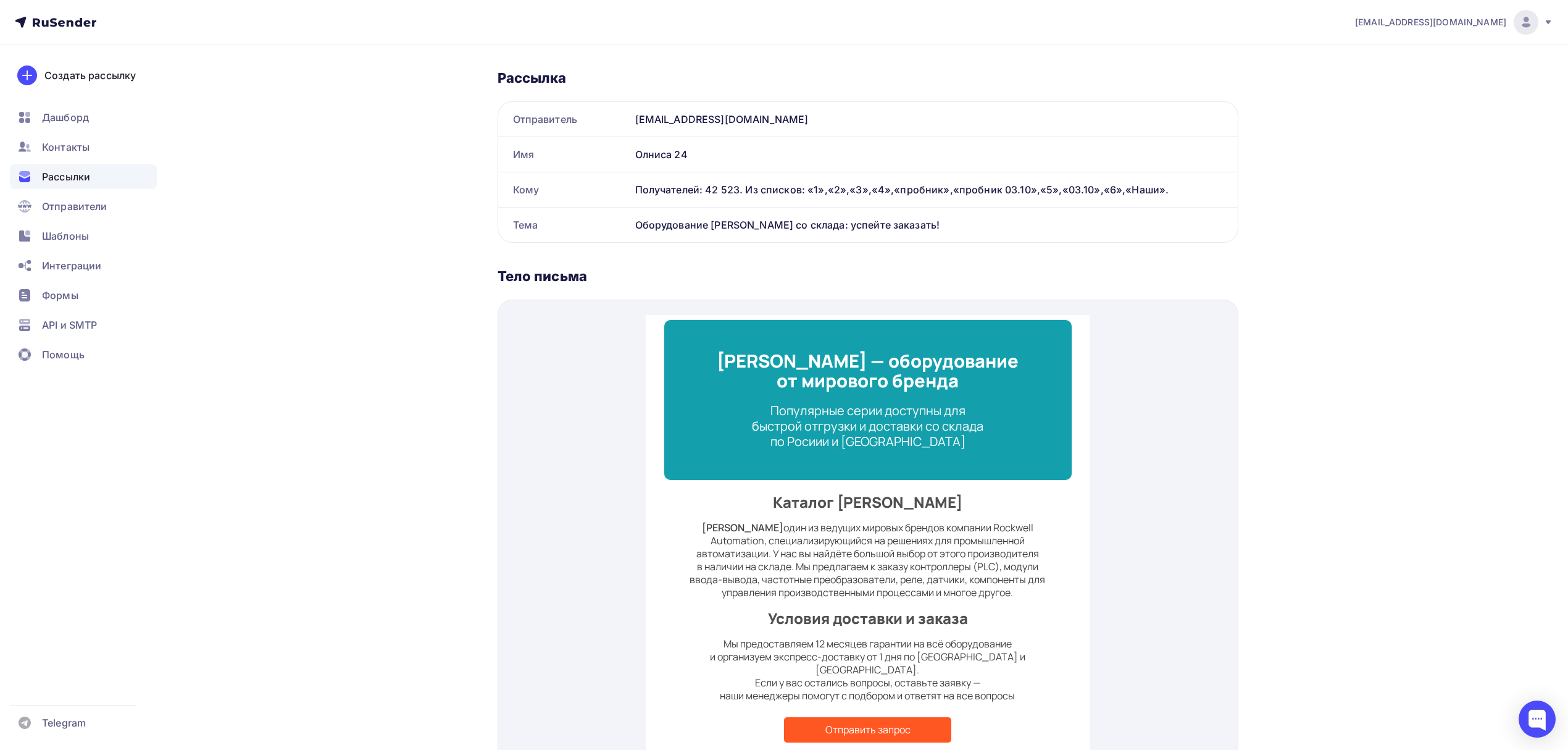
click at [870, 437] on td "Allen-Bradley — оборудование от мирового бренда Популярные серии доступны для б…" at bounding box center [868, 385] width 407 height 160
click at [859, 420] on div "Популярные серии доступны для быстрой отгрузки и доставки со склада по Росиии и…" at bounding box center [868, 411] width 364 height 47
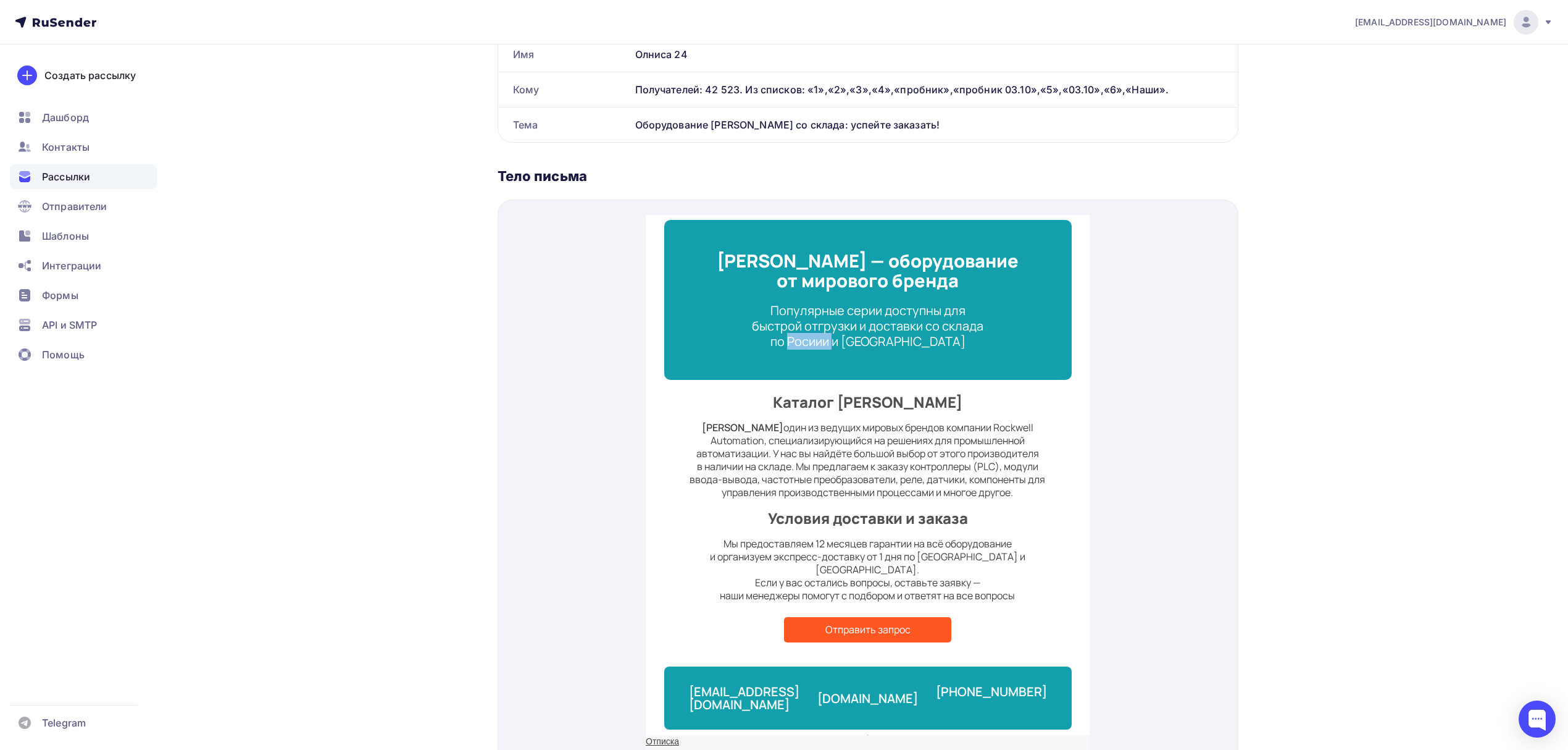
scroll to position [426, 0]
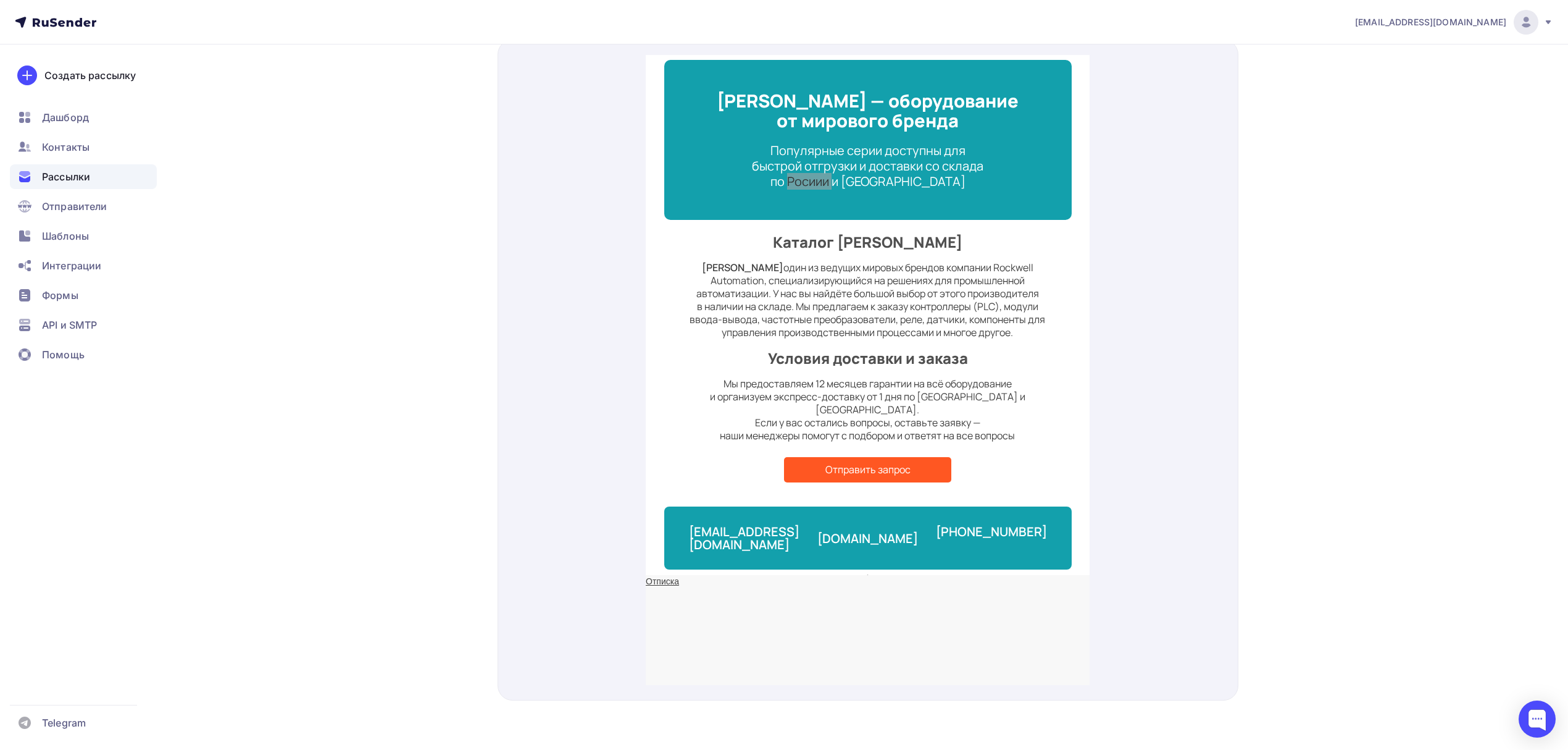
click at [532, 121] on div at bounding box center [868, 370] width 741 height 661
